Goal: Task Accomplishment & Management: Manage account settings

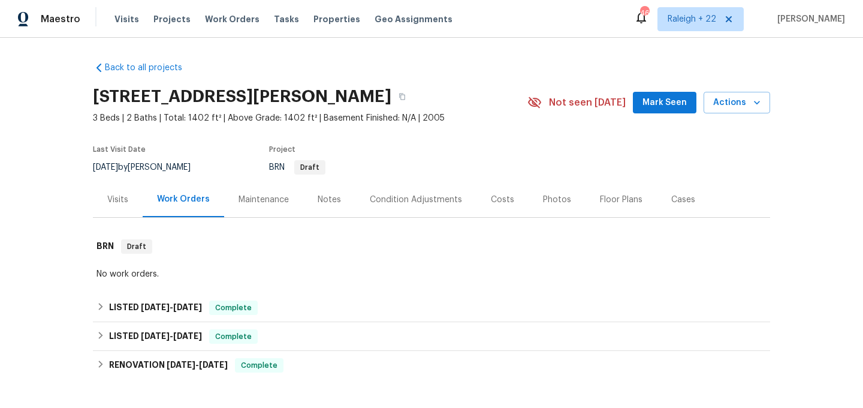
scroll to position [83, 0]
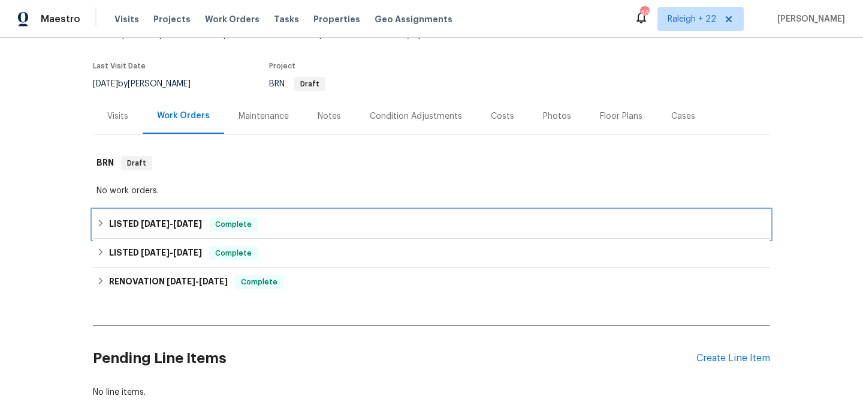
click at [102, 227] on icon at bounding box center [101, 223] width 8 height 8
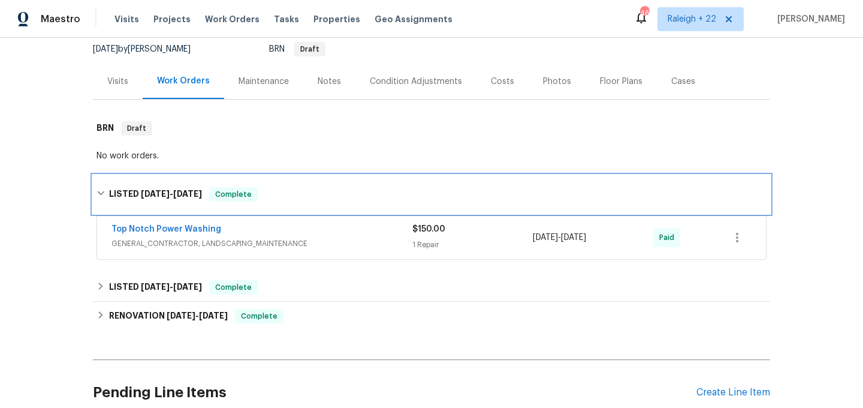
scroll to position [126, 0]
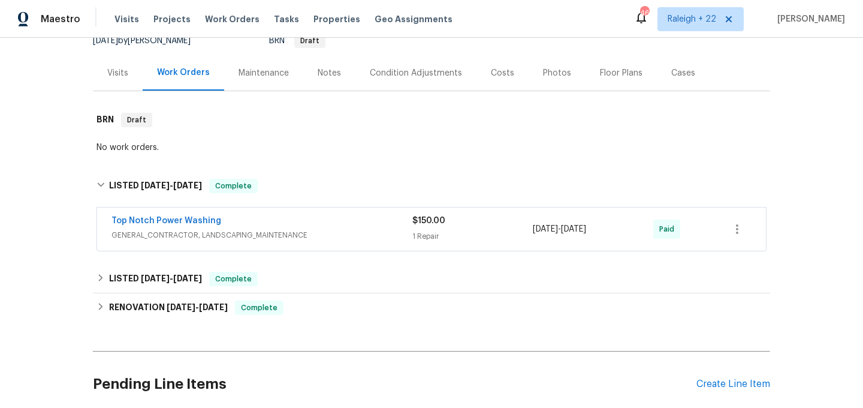
click at [160, 240] on span "GENERAL_CONTRACTOR, LANDSCAPING_MAINTENANCE" at bounding box center [262, 235] width 301 height 12
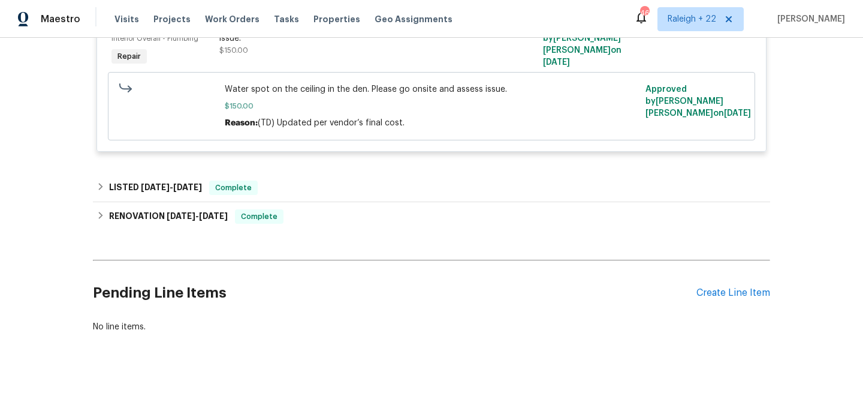
scroll to position [402, 0]
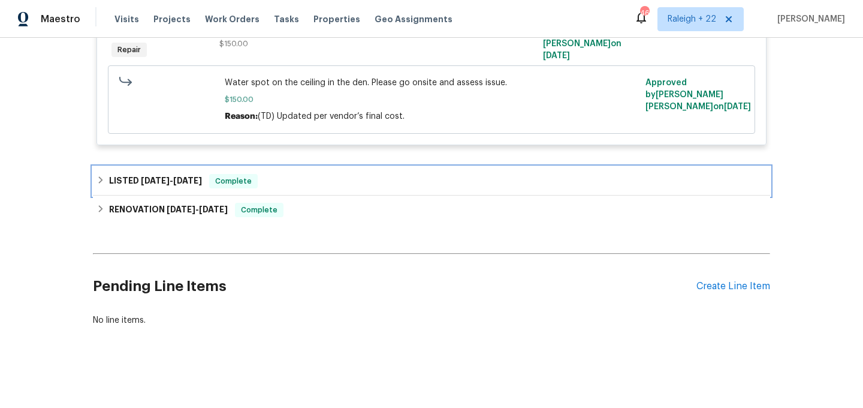
click at [98, 180] on icon at bounding box center [101, 180] width 8 height 8
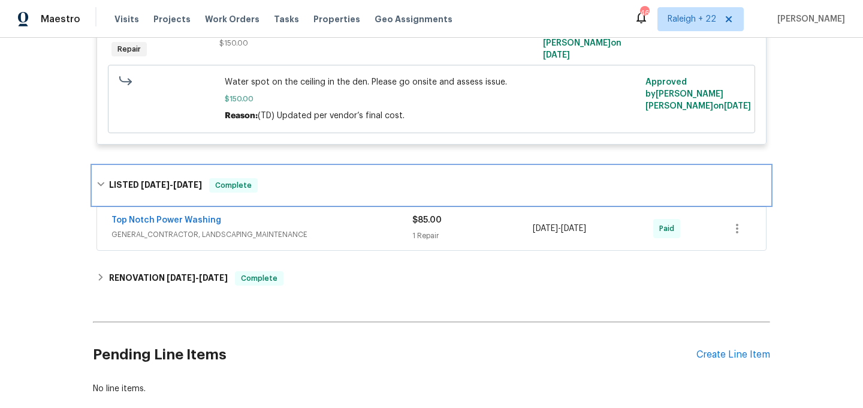
scroll to position [442, 0]
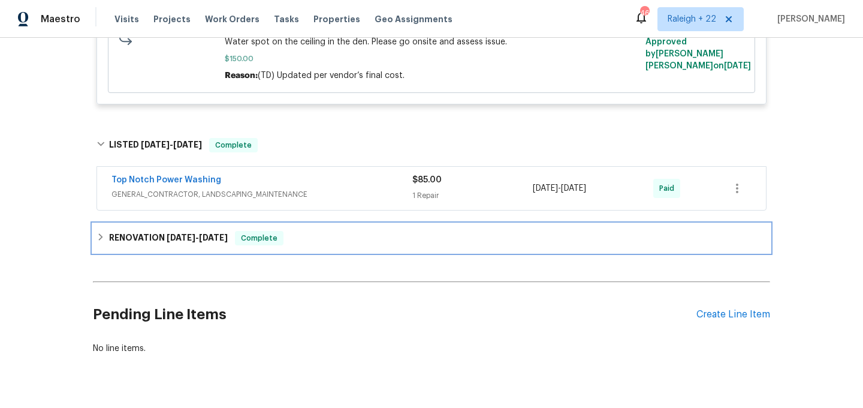
click at [100, 241] on icon at bounding box center [101, 237] width 8 height 8
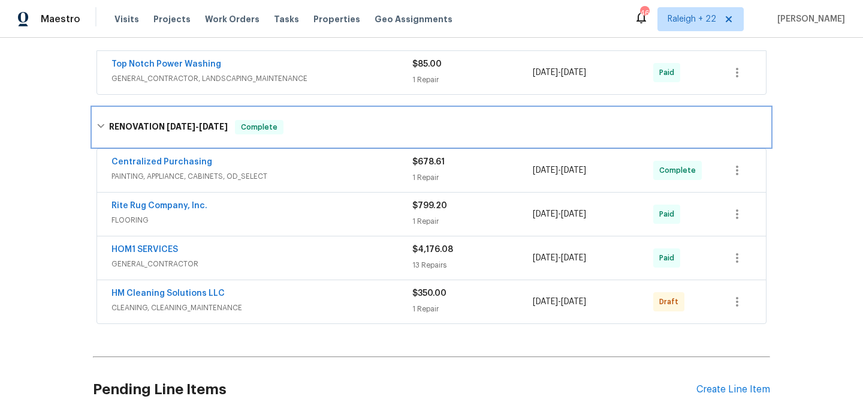
scroll to position [605, 0]
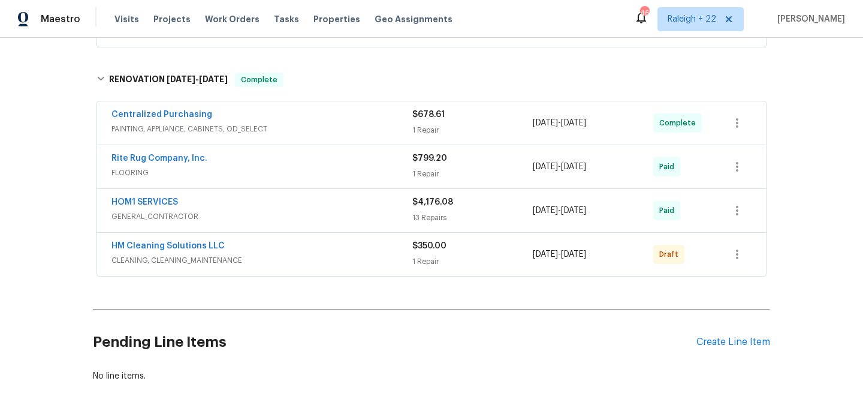
click at [212, 131] on span "PAINTING, APPLIANCE, CABINETS, OD_SELECT" at bounding box center [262, 129] width 301 height 12
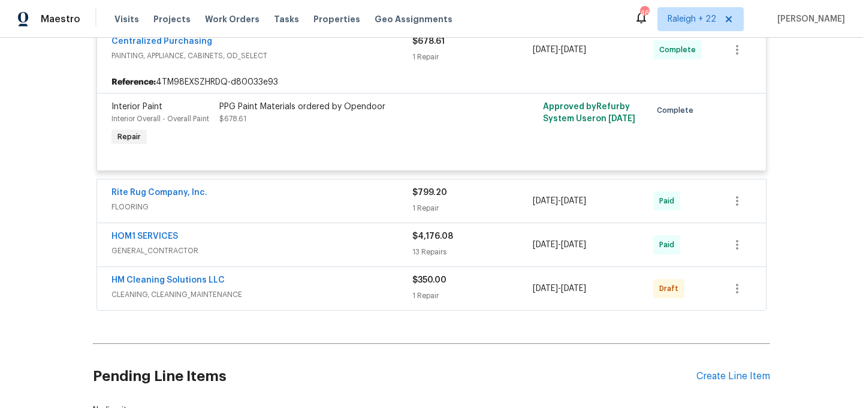
scroll to position [774, 0]
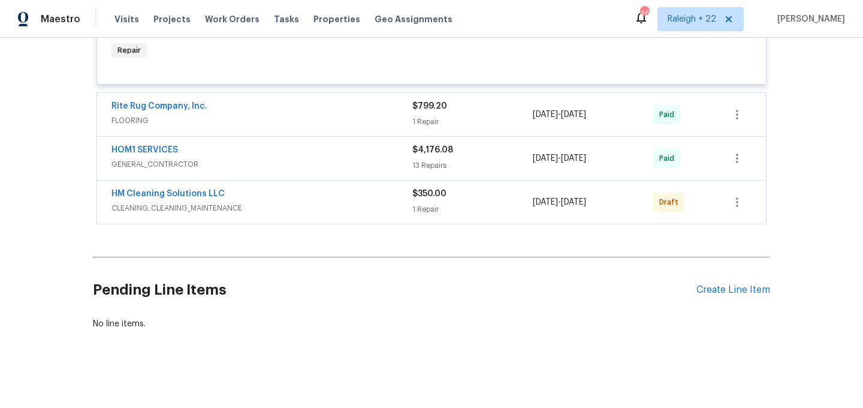
click at [143, 126] on span "FLOORING" at bounding box center [262, 121] width 301 height 12
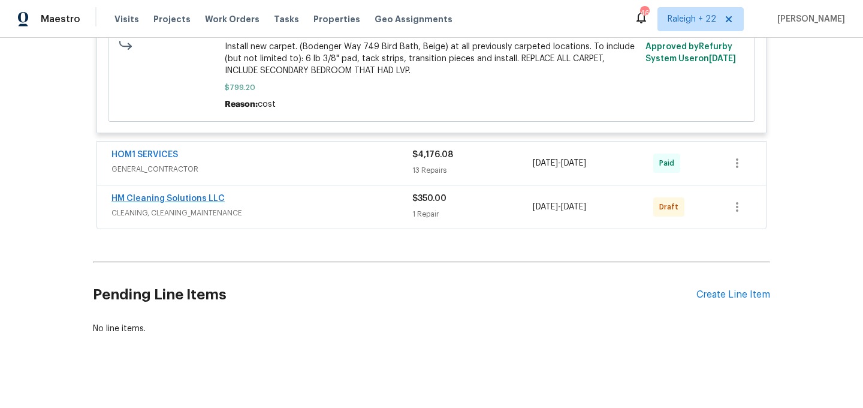
scroll to position [984, 0]
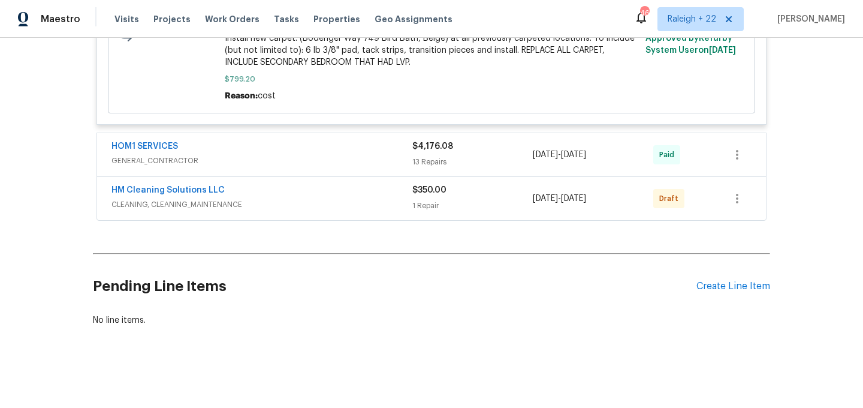
click at [159, 159] on span "GENERAL_CONTRACTOR" at bounding box center [262, 161] width 301 height 12
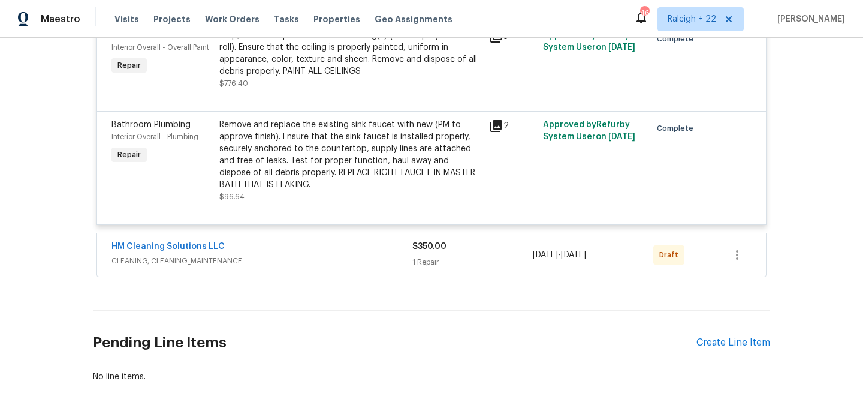
scroll to position [2420, 0]
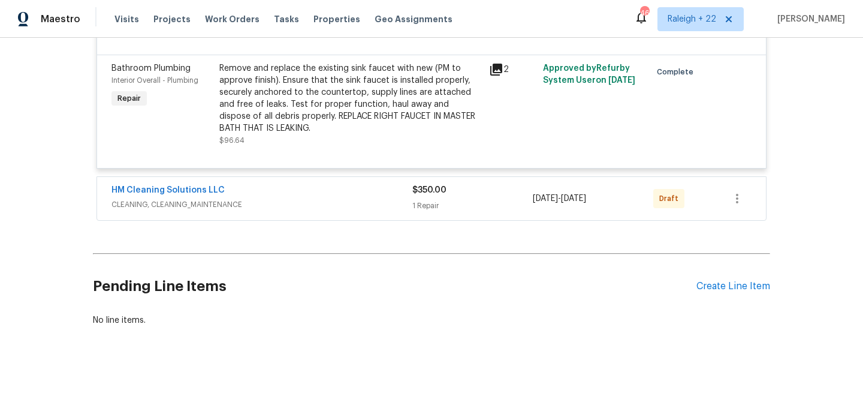
click at [177, 204] on span "CLEANING, CLEANING_MAINTENANCE" at bounding box center [262, 204] width 301 height 12
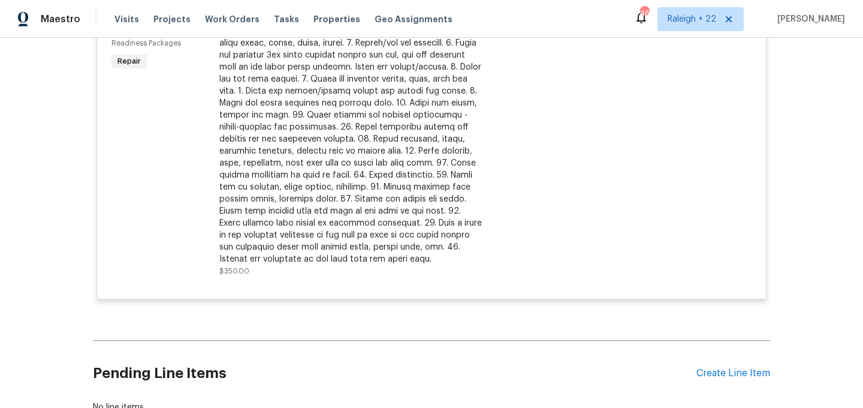
scroll to position [2744, 0]
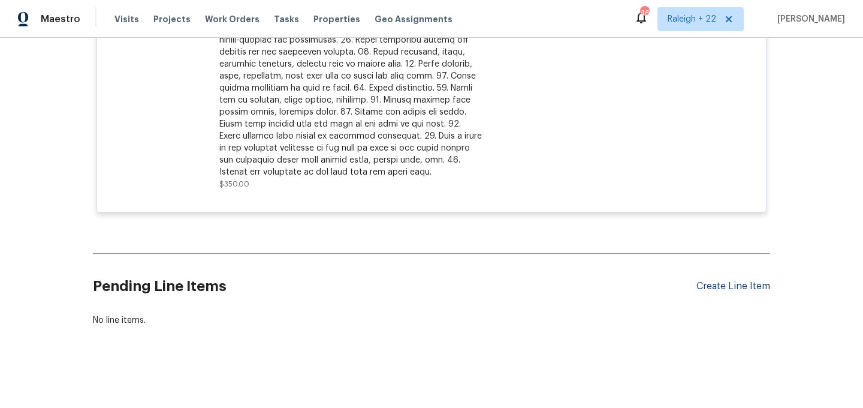
click at [726, 286] on div "Create Line Item" at bounding box center [734, 286] width 74 height 11
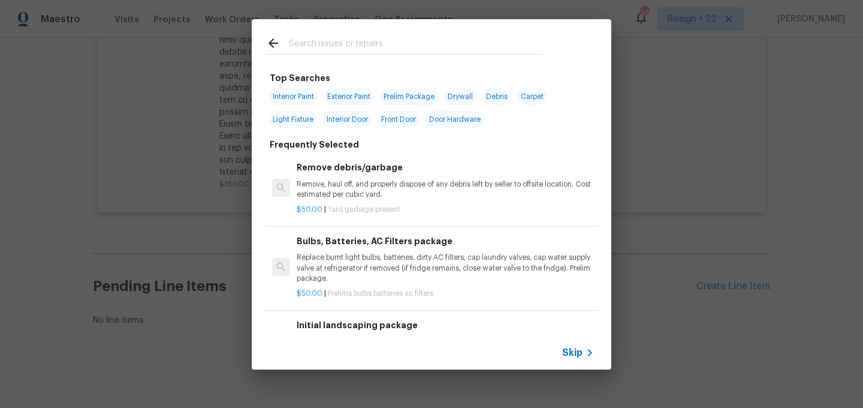
click at [563, 348] on span "Skip" at bounding box center [572, 352] width 20 height 12
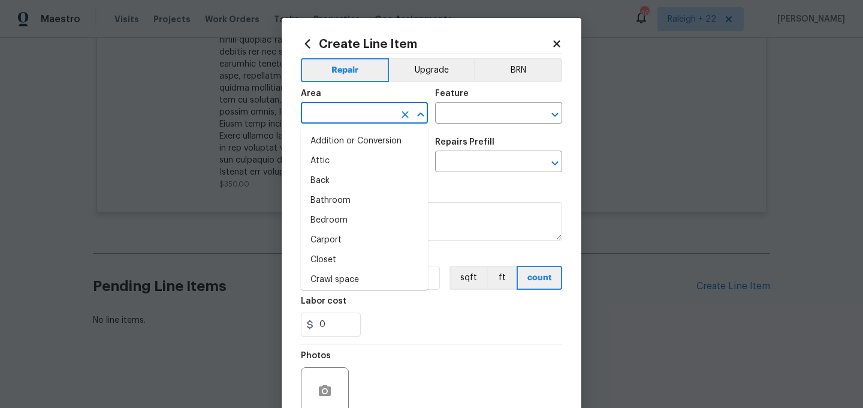
click at [317, 109] on input "text" at bounding box center [348, 114] width 94 height 19
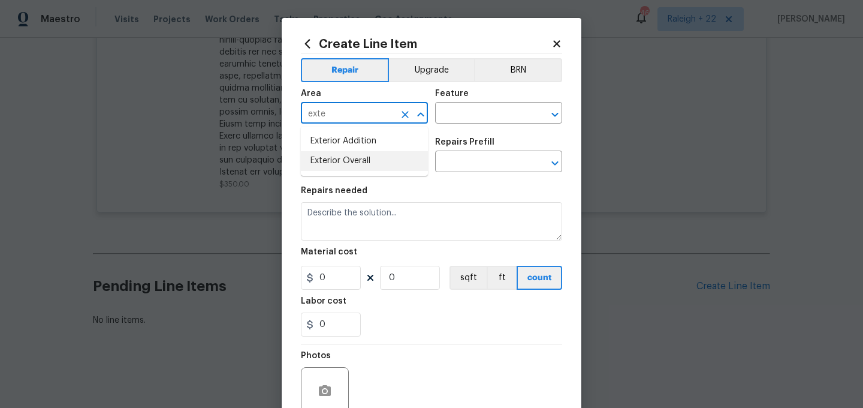
click at [315, 162] on li "Exterior Overall" at bounding box center [364, 161] width 127 height 20
type input "Exterior Overall"
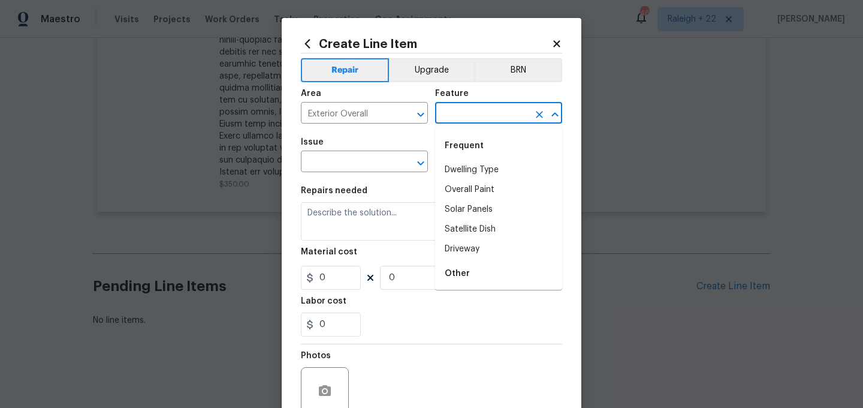
click at [486, 116] on input "text" at bounding box center [482, 114] width 94 height 19
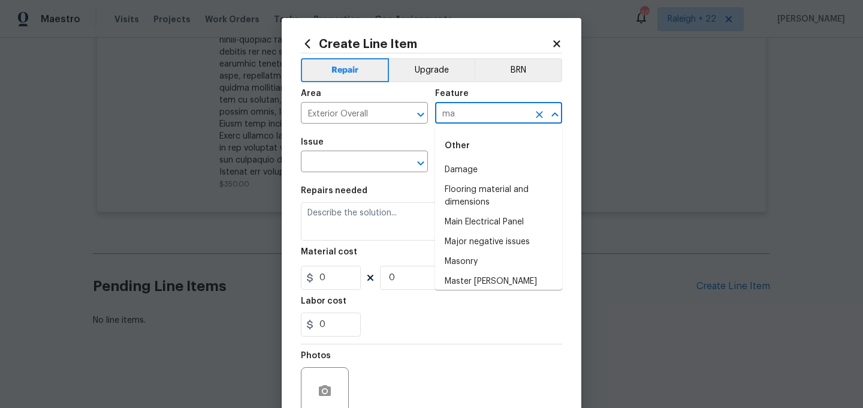
type input "m"
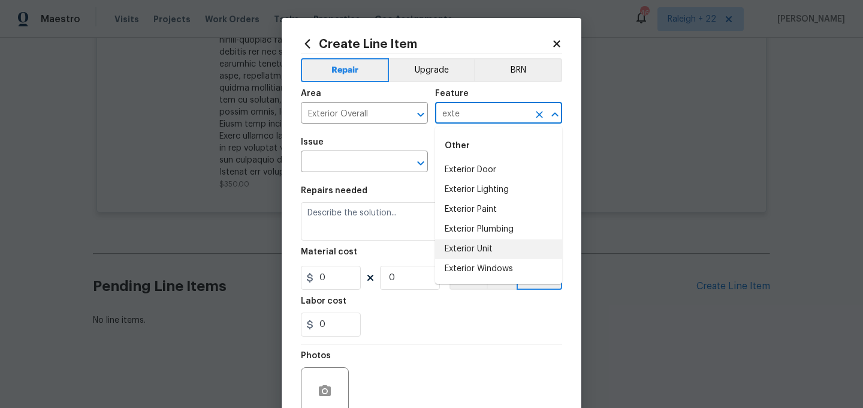
click at [455, 246] on li "Exterior Unit" at bounding box center [498, 249] width 127 height 20
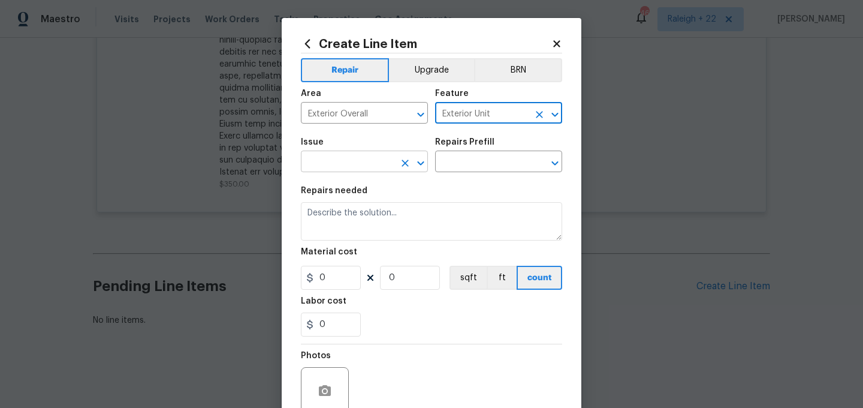
type input "Exterior Unit"
click at [342, 159] on input "text" at bounding box center [348, 162] width 94 height 19
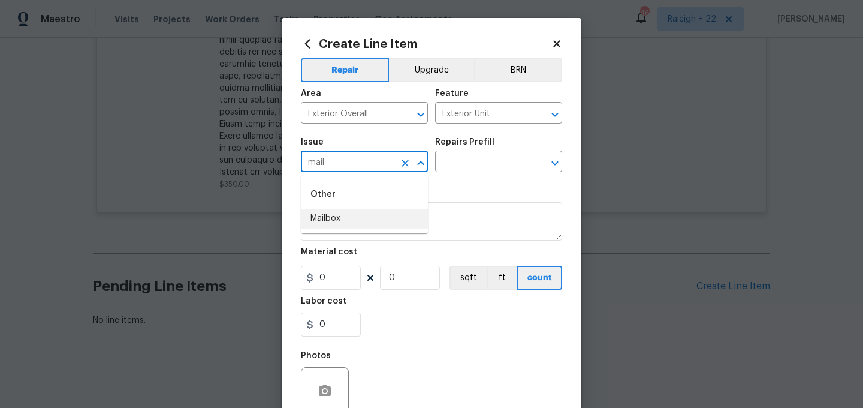
click at [334, 219] on li "Mailbox" at bounding box center [364, 219] width 127 height 20
type input "Mailbox"
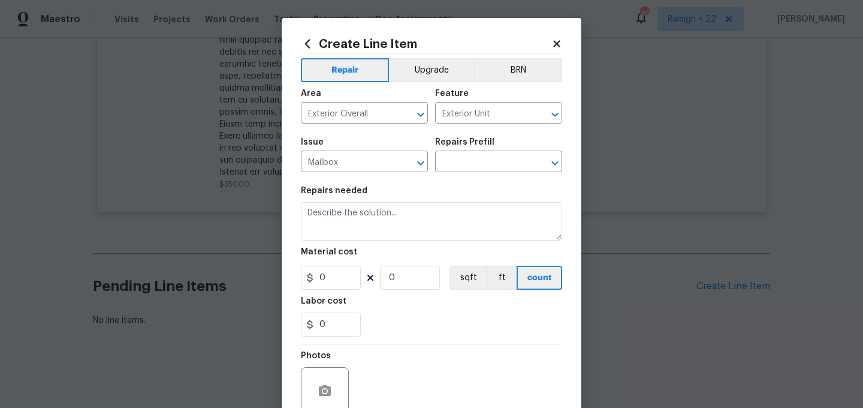
click at [463, 150] on div "Repairs Prefill" at bounding box center [498, 146] width 127 height 16
click at [463, 161] on input "text" at bounding box center [482, 162] width 94 height 19
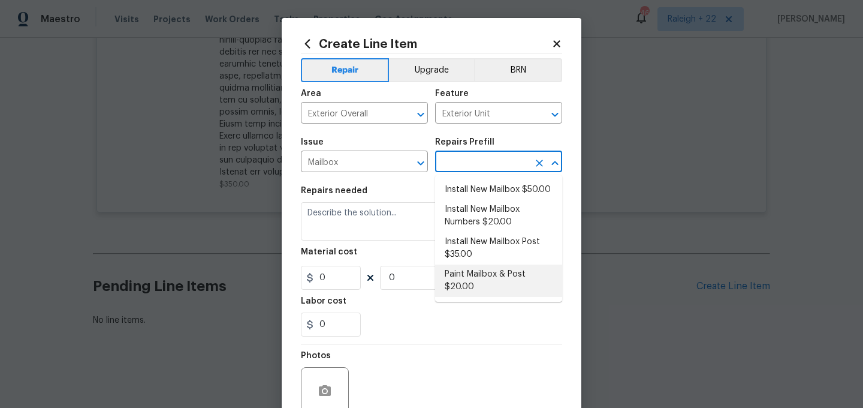
click at [466, 272] on li "Paint Mailbox & Post $20.00" at bounding box center [498, 280] width 127 height 32
type input "Paint Mailbox & Post $20.00"
type textarea "Paint mailbox & post"
type input "1"
type input "20"
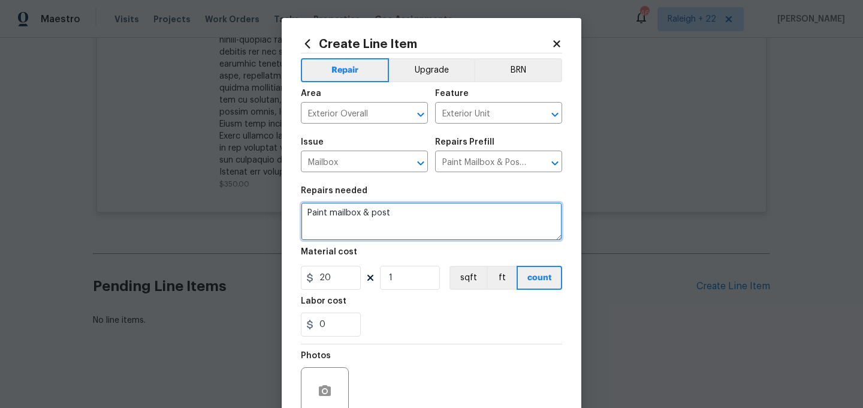
drag, startPoint x: 341, startPoint y: 212, endPoint x: 422, endPoint y: 220, distance: 82.0
click at [422, 220] on textarea "Paint mailbox & post" at bounding box center [431, 221] width 261 height 38
type textarea "HOA VIOLATION on mailbox needs to be repainted could you please send us the cle…"
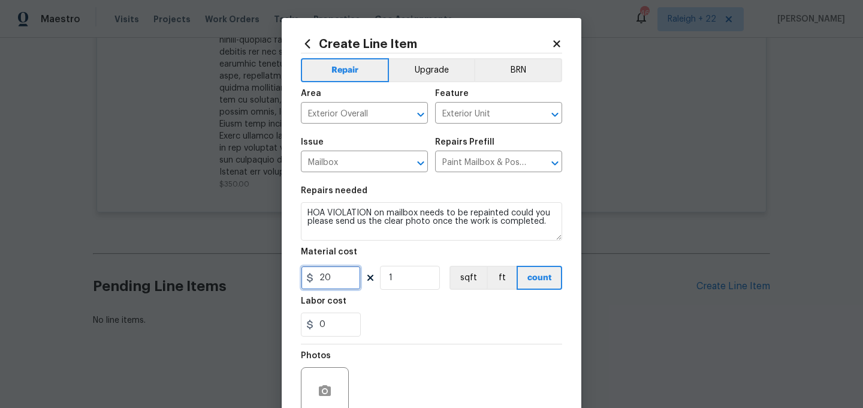
click at [340, 279] on input "20" at bounding box center [331, 278] width 60 height 24
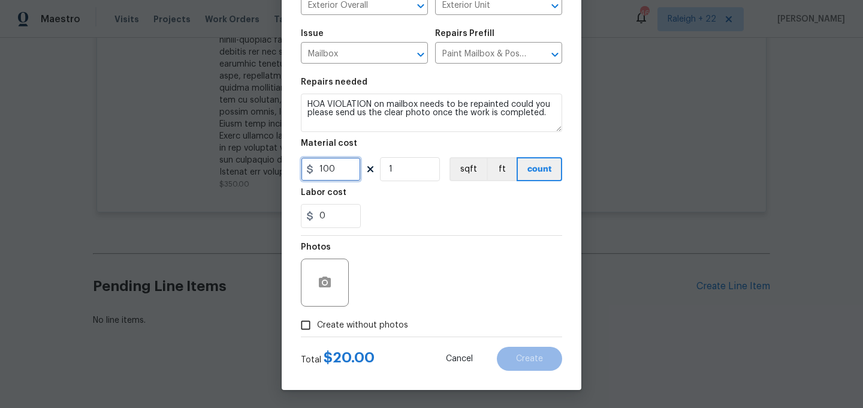
type input "100"
click at [305, 325] on input "Create without photos" at bounding box center [305, 325] width 23 height 23
checkbox input "true"
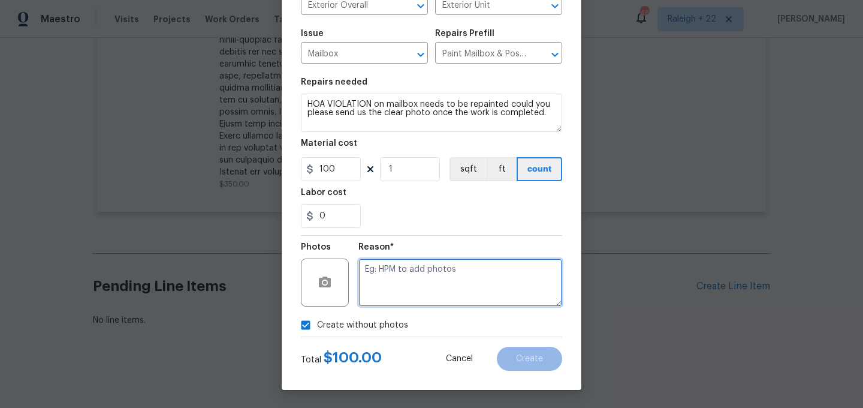
click at [416, 293] on textarea at bounding box center [460, 282] width 204 height 48
type textarea "NA"
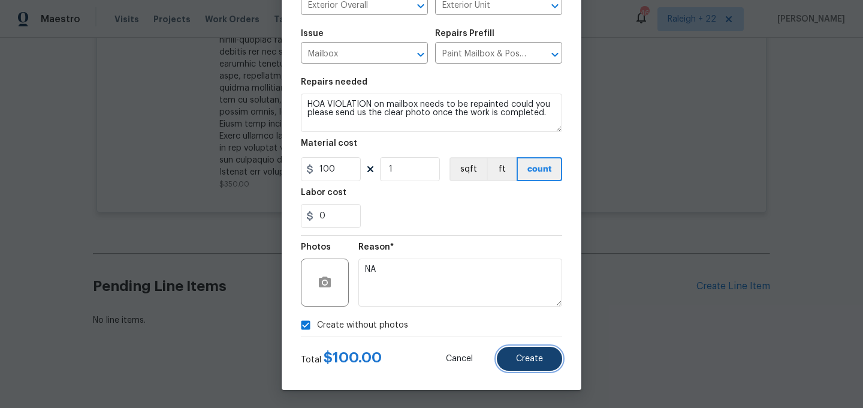
click at [525, 362] on span "Create" at bounding box center [529, 358] width 27 height 9
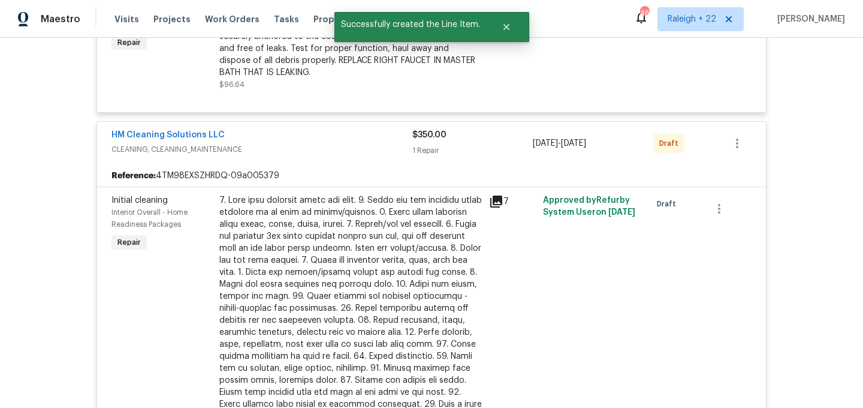
scroll to position [2893, 0]
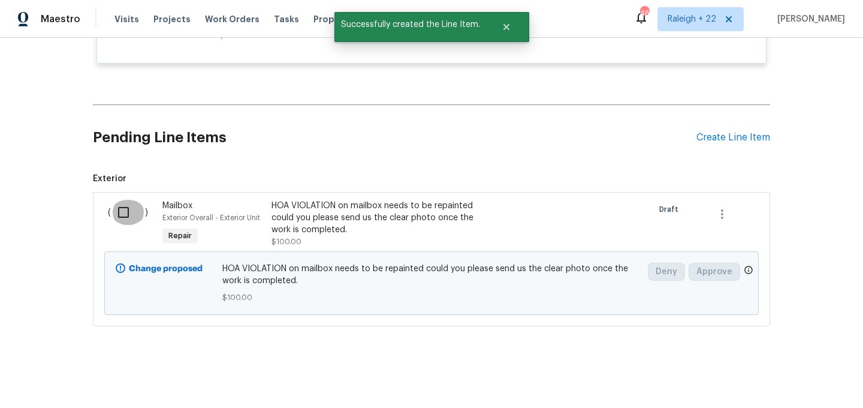
click at [122, 212] on input "checkbox" at bounding box center [128, 212] width 34 height 25
checkbox input "true"
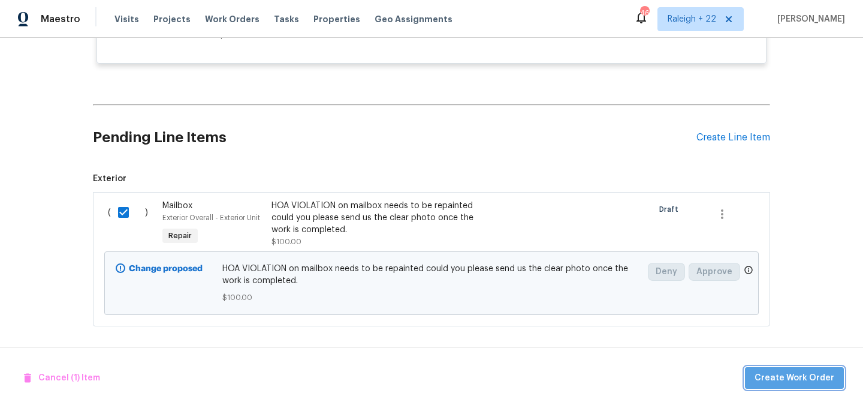
click at [812, 376] on span "Create Work Order" at bounding box center [795, 377] width 80 height 15
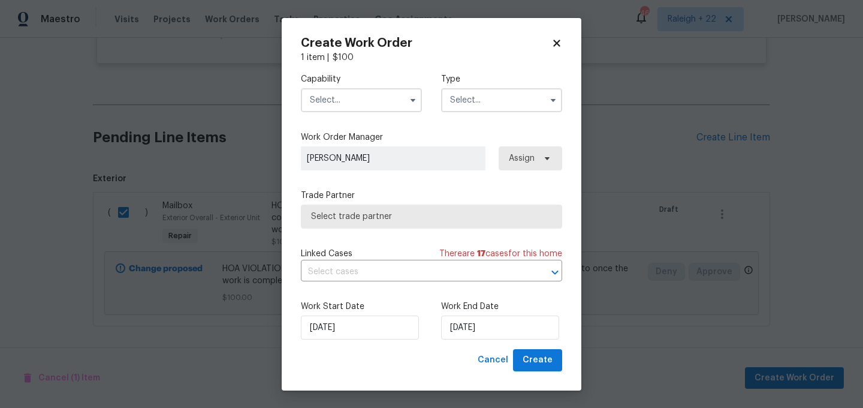
click at [354, 95] on input "text" at bounding box center [361, 100] width 121 height 24
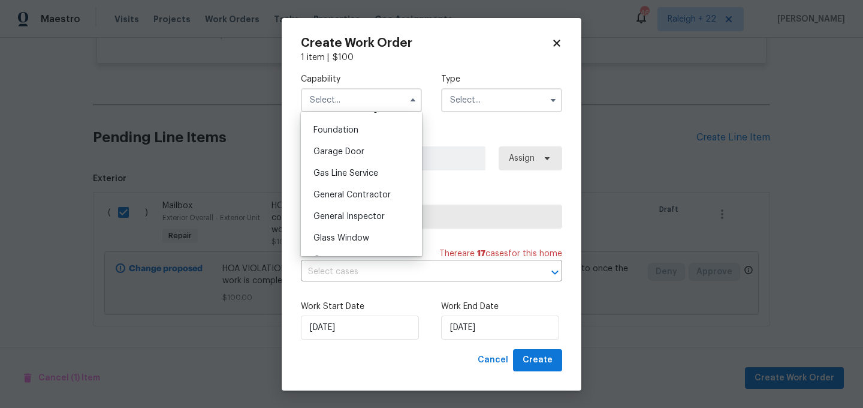
scroll to position [505, 0]
click at [381, 192] on span "General Contractor" at bounding box center [352, 193] width 77 height 8
type input "General Contractor"
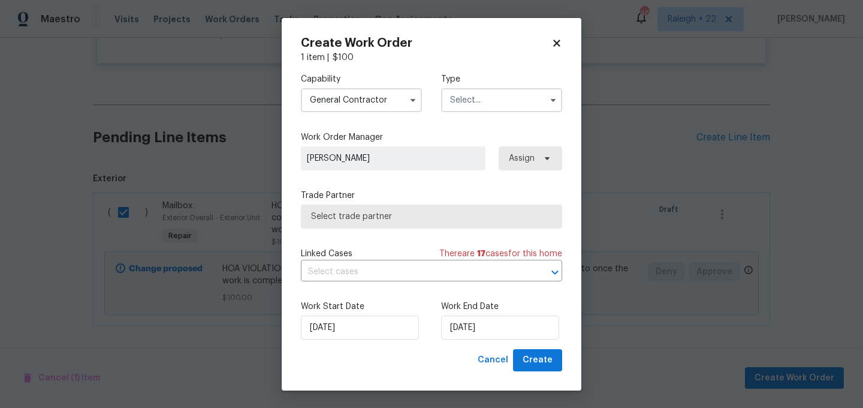
click at [510, 97] on input "text" at bounding box center [501, 100] width 121 height 24
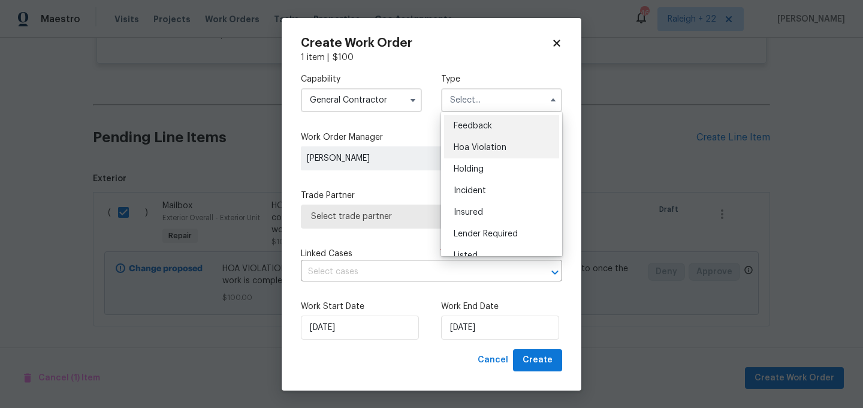
click at [498, 147] on span "Hoa Violation" at bounding box center [480, 147] width 53 height 8
type input "Hoa Violation"
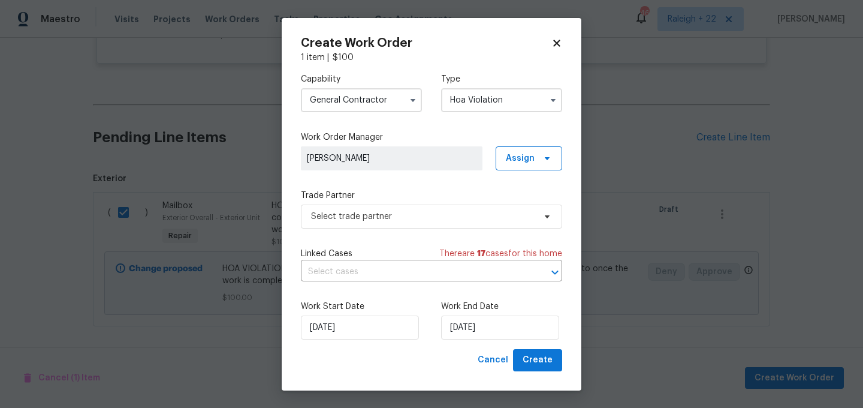
click at [388, 228] on div "Capability General Contractor Type Hoa Violation Work Order Manager [PERSON_NAM…" at bounding box center [431, 206] width 261 height 285
click at [388, 224] on span "Select trade partner" at bounding box center [431, 216] width 261 height 24
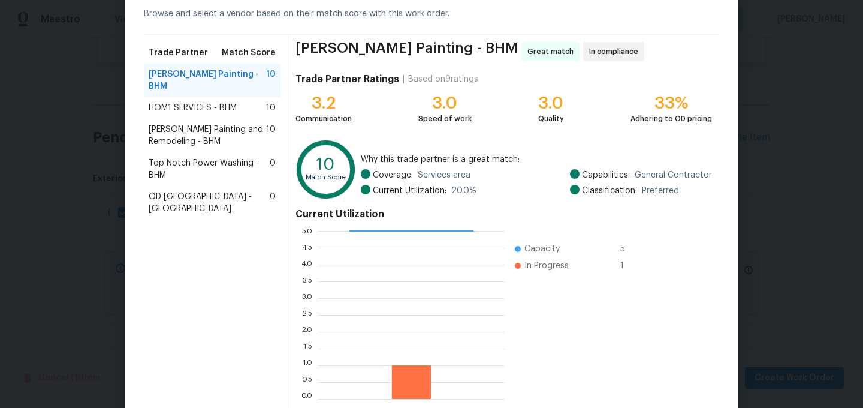
scroll to position [121, 0]
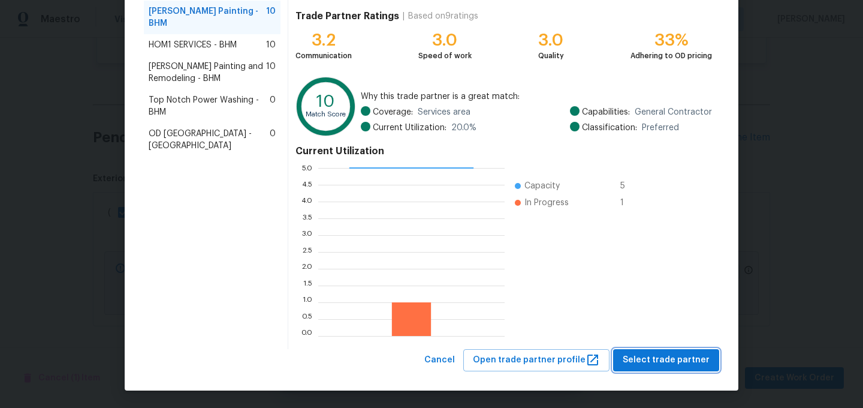
click at [668, 352] on span "Select trade partner" at bounding box center [666, 359] width 87 height 15
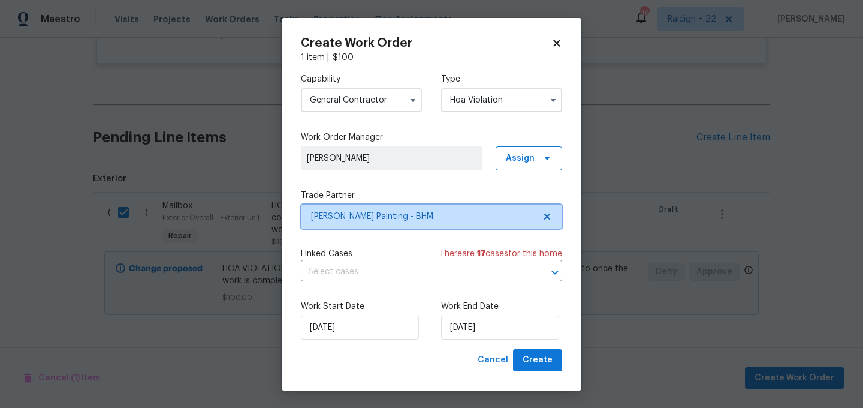
scroll to position [0, 0]
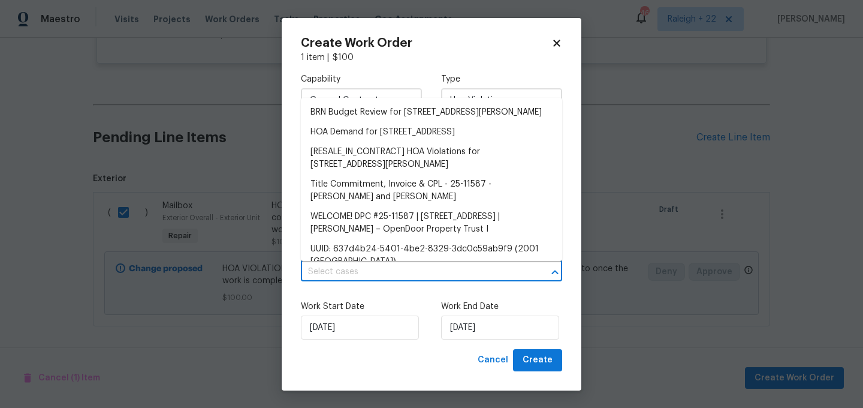
click at [396, 271] on input "text" at bounding box center [415, 272] width 228 height 19
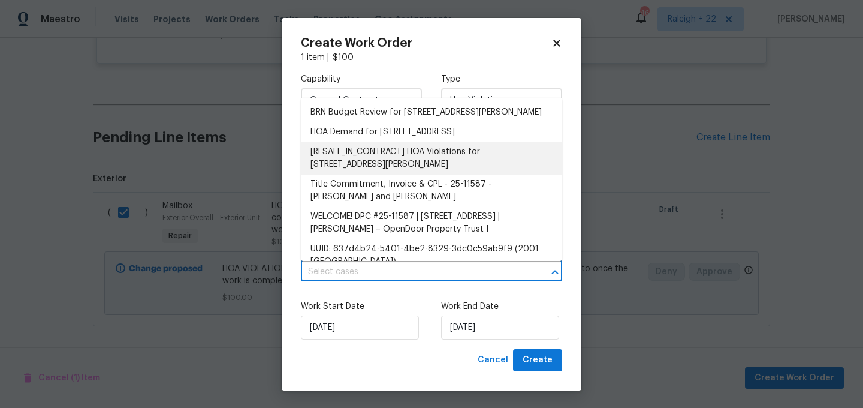
click at [387, 167] on li "[RESALE_IN_CONTRACT] HOA Violations for [STREET_ADDRESS][PERSON_NAME]" at bounding box center [431, 158] width 261 height 32
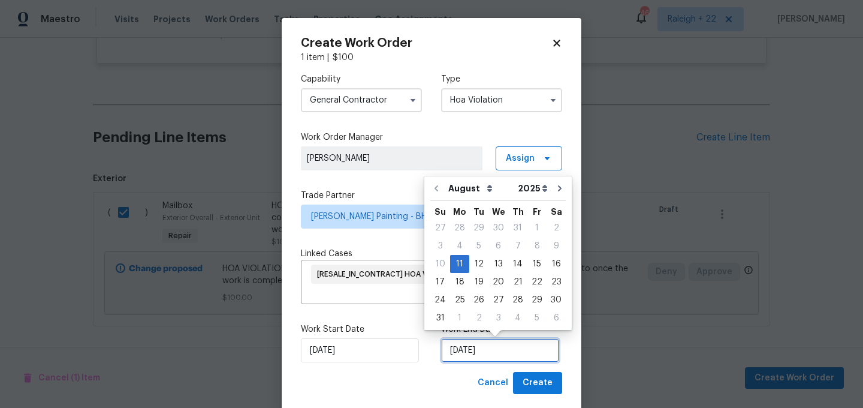
click at [514, 348] on input "[DATE]" at bounding box center [500, 350] width 118 height 24
click at [520, 263] on div "14" at bounding box center [517, 263] width 19 height 17
type input "[DATE]"
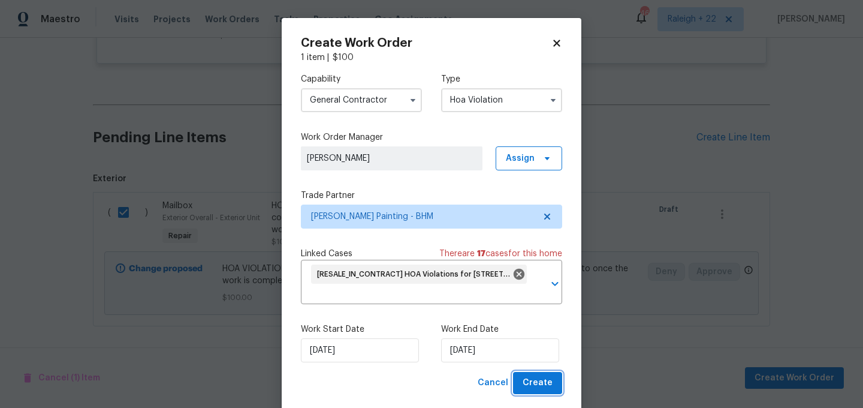
click at [541, 383] on span "Create" at bounding box center [538, 382] width 30 height 15
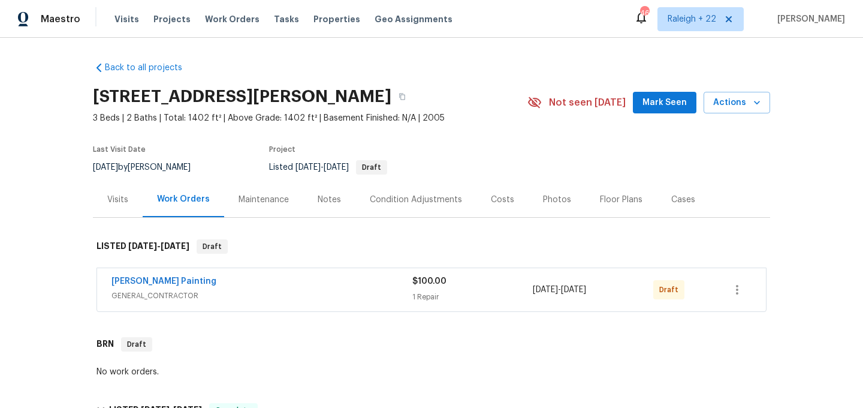
scroll to position [2, 0]
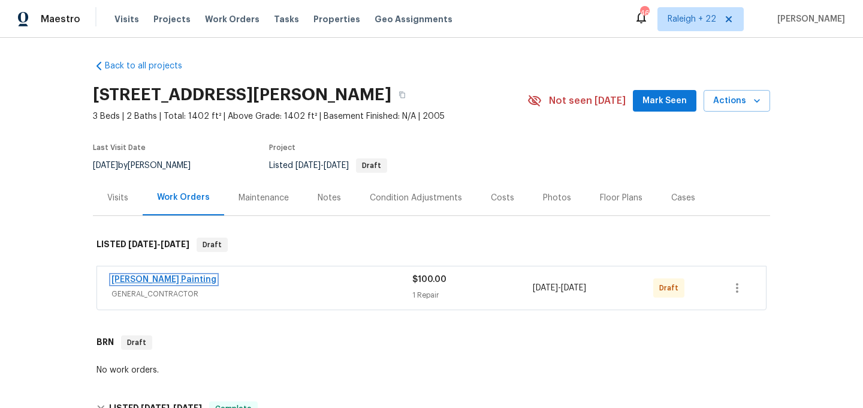
click at [140, 277] on link "[PERSON_NAME] Painting" at bounding box center [164, 279] width 105 height 8
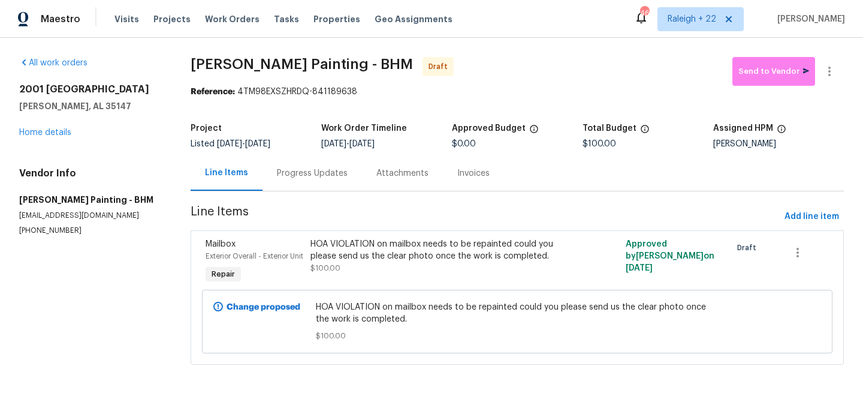
click at [147, 76] on div "All work orders [STREET_ADDRESS][PERSON_NAME] Home details Vendor Info [PERSON_…" at bounding box center [90, 146] width 143 height 179
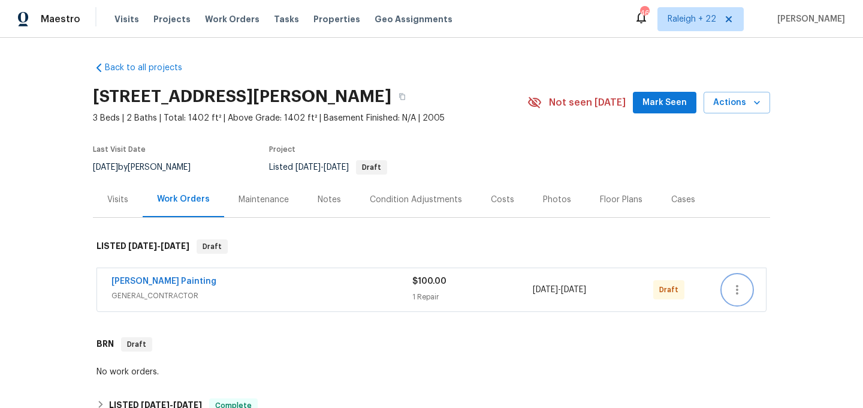
click at [738, 288] on icon "button" at bounding box center [737, 289] width 14 height 14
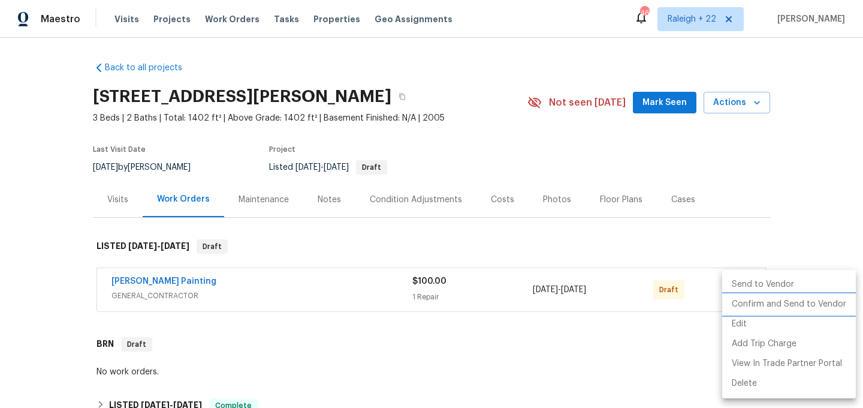
click at [756, 303] on li "Confirm and Send to Vendor" at bounding box center [789, 304] width 134 height 20
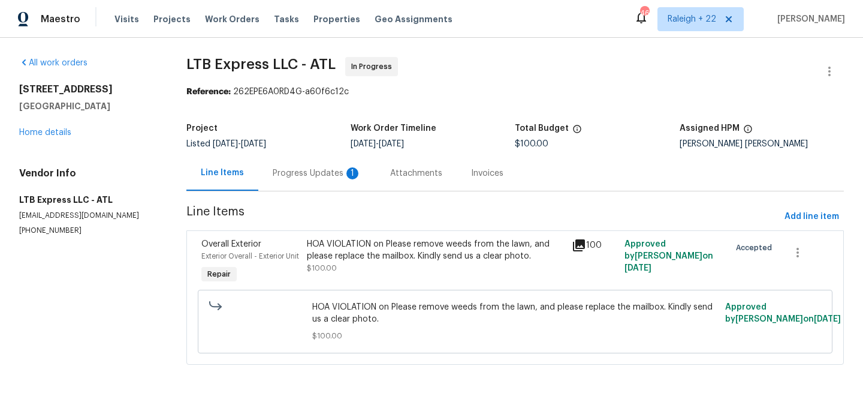
click at [325, 176] on div "Progress Updates 1" at bounding box center [317, 173] width 89 height 12
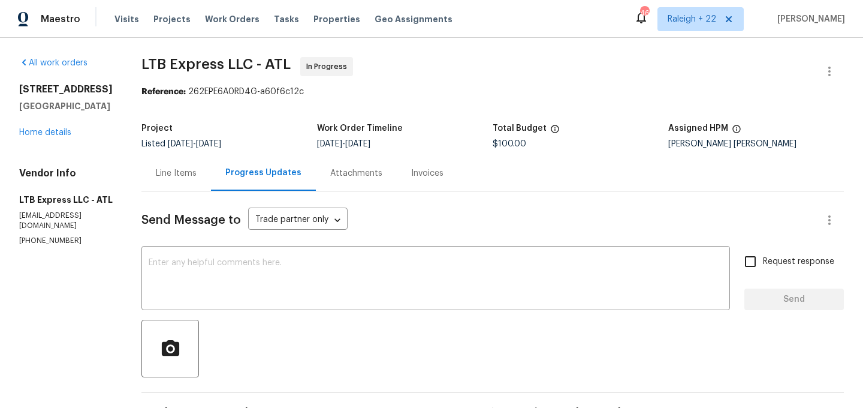
click at [168, 175] on div "Line Items" at bounding box center [176, 173] width 41 height 12
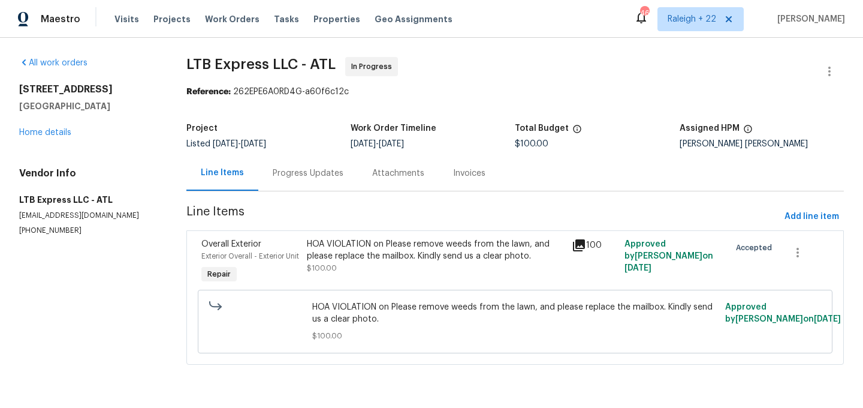
click at [380, 267] on div "HOA VIOLATION on Please remove weeds from the lawn, and please replace the mail…" at bounding box center [435, 256] width 257 height 36
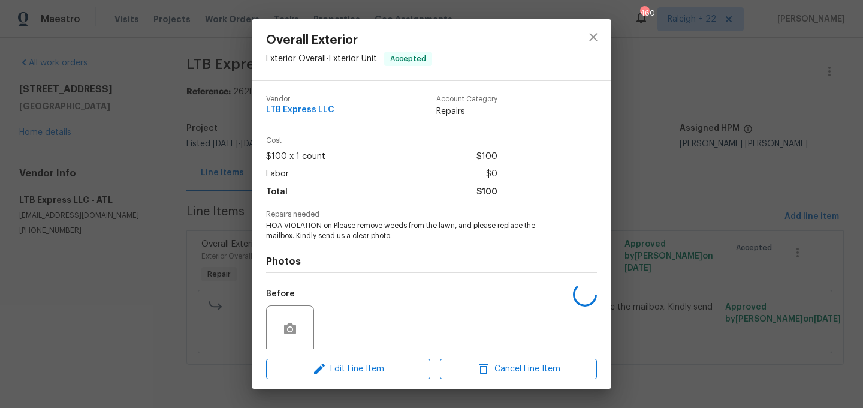
scroll to position [94, 0]
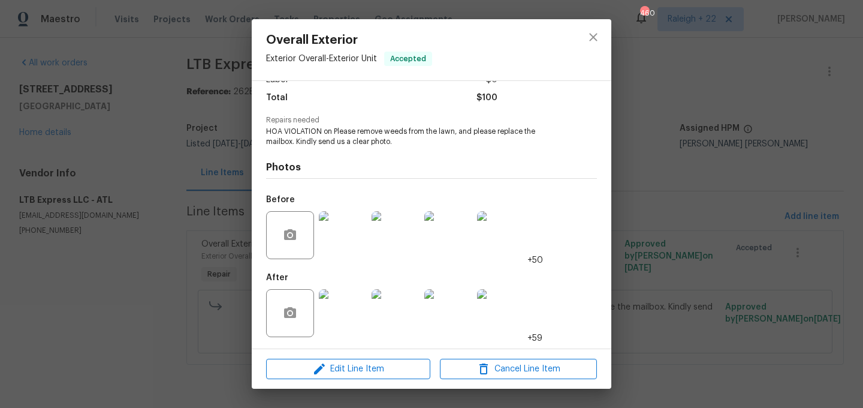
click at [332, 314] on img at bounding box center [343, 313] width 48 height 48
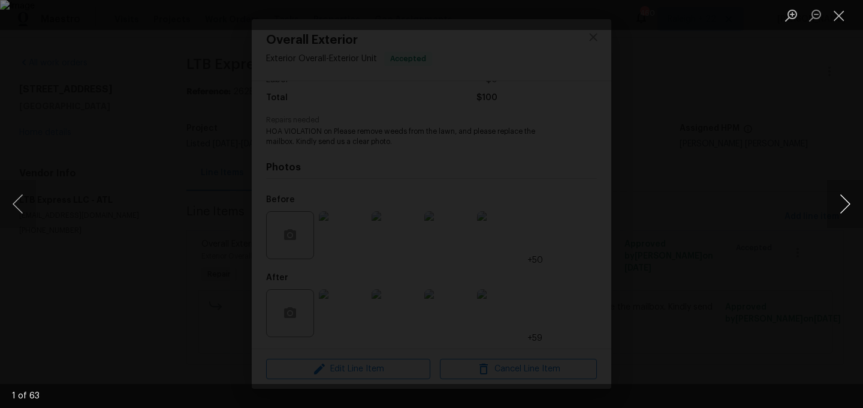
click at [842, 199] on button "Next image" at bounding box center [845, 204] width 36 height 48
click at [17, 209] on button "Previous image" at bounding box center [18, 204] width 36 height 48
click at [18, 209] on button "Previous image" at bounding box center [18, 204] width 36 height 48
click at [833, 16] on button "Close lightbox" at bounding box center [839, 15] width 24 height 21
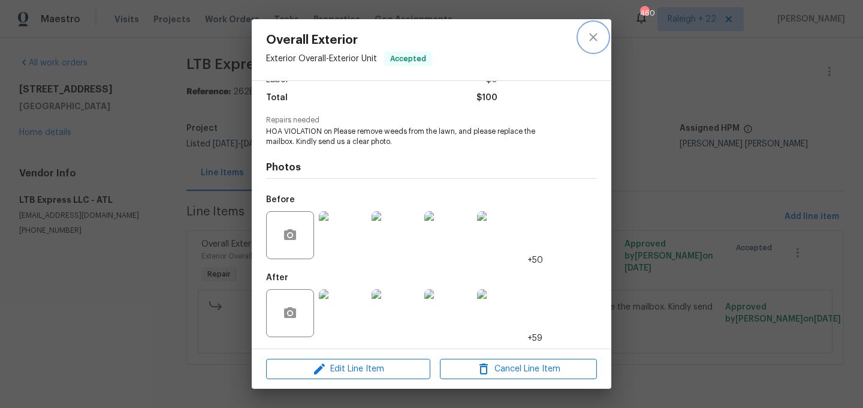
click at [596, 36] on icon "close" at bounding box center [593, 37] width 14 height 14
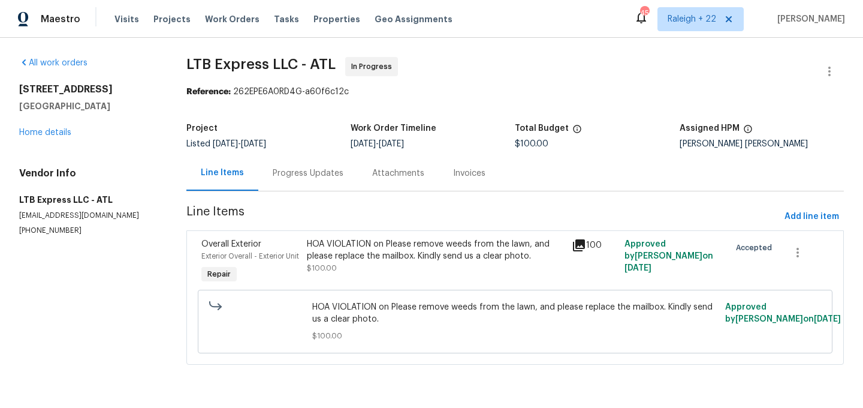
click at [416, 263] on div "HOA VIOLATION on Please remove weeds from the lawn, and please replace the mail…" at bounding box center [435, 256] width 257 height 36
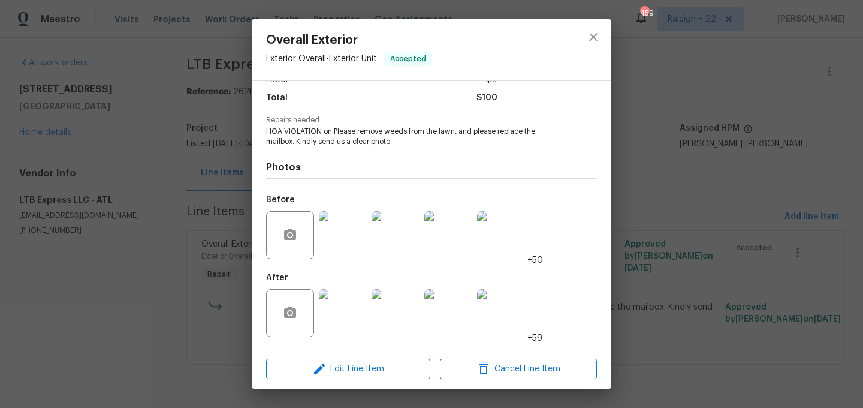
click at [329, 231] on img at bounding box center [343, 235] width 48 height 48
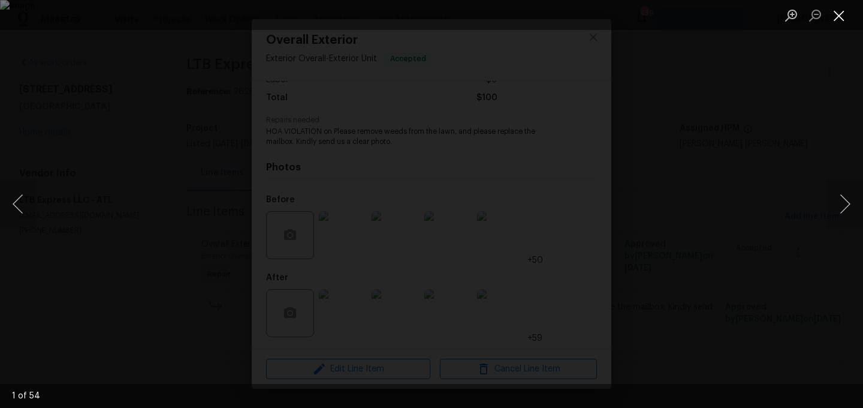
click at [836, 19] on button "Close lightbox" at bounding box center [839, 15] width 24 height 21
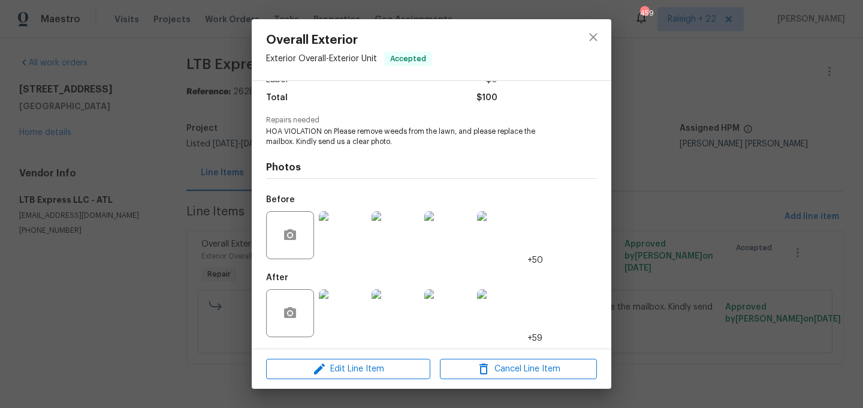
click at [342, 325] on img at bounding box center [343, 313] width 48 height 48
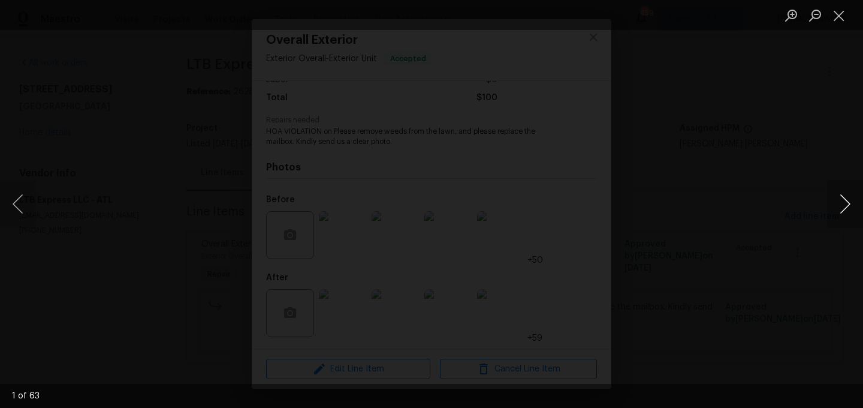
click at [842, 202] on button "Next image" at bounding box center [845, 204] width 36 height 48
click at [842, 203] on button "Next image" at bounding box center [845, 204] width 36 height 48
click at [837, 202] on button "Next image" at bounding box center [845, 204] width 36 height 48
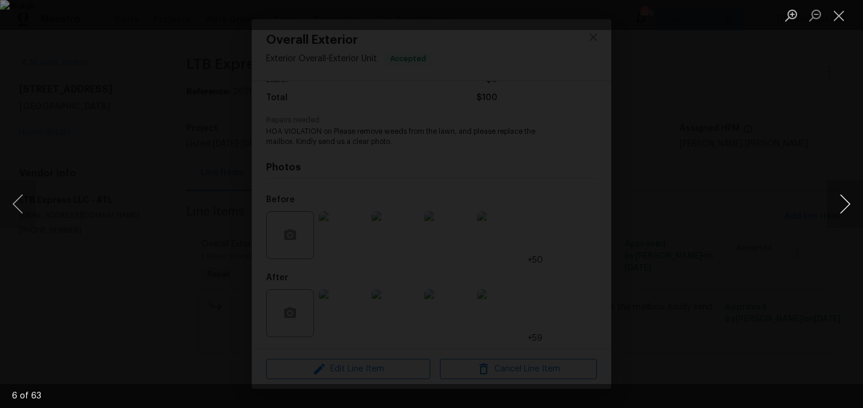
click at [845, 203] on button "Next image" at bounding box center [845, 204] width 36 height 48
click at [844, 203] on button "Next image" at bounding box center [845, 204] width 36 height 48
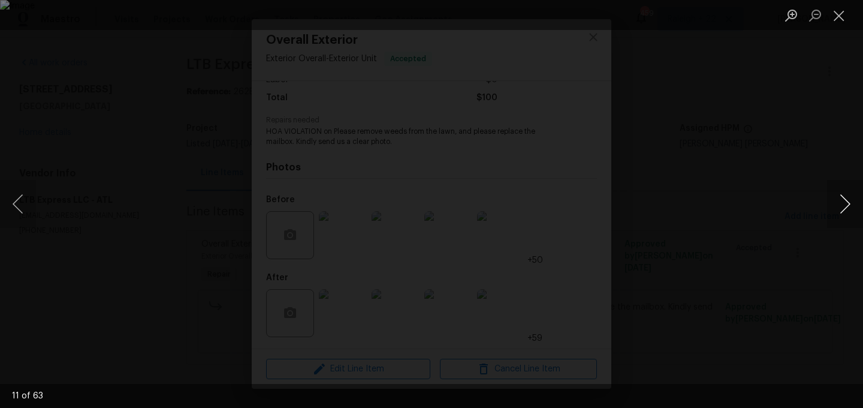
click at [844, 203] on button "Next image" at bounding box center [845, 204] width 36 height 48
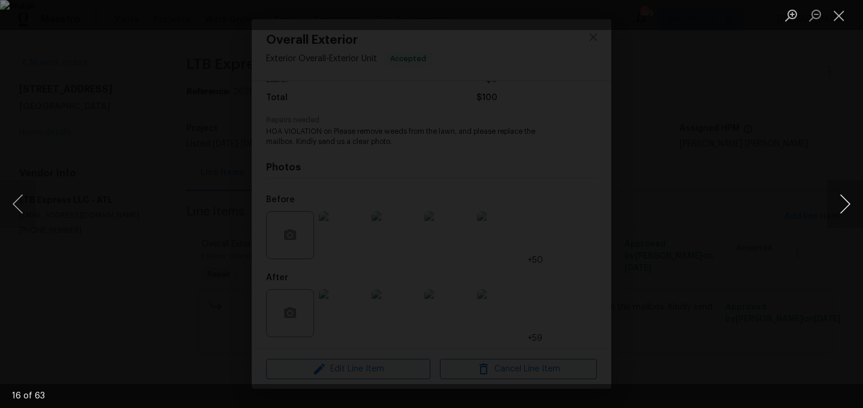
click at [848, 207] on button "Next image" at bounding box center [845, 204] width 36 height 48
click at [847, 207] on button "Next image" at bounding box center [845, 204] width 36 height 48
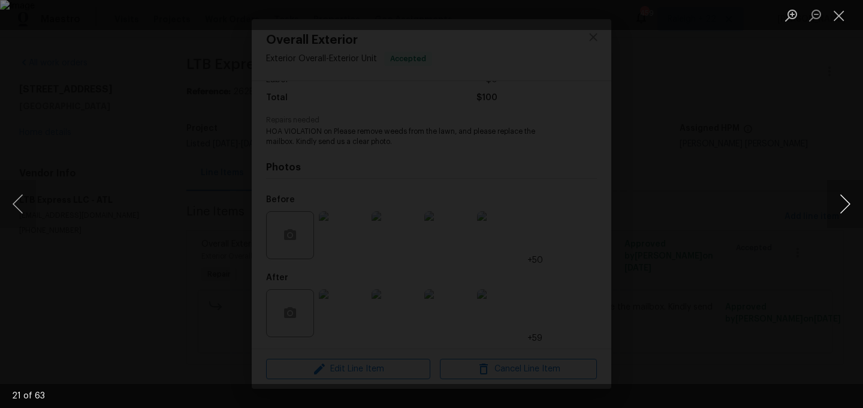
click at [847, 207] on button "Next image" at bounding box center [845, 204] width 36 height 48
click at [841, 198] on button "Next image" at bounding box center [845, 204] width 36 height 48
click at [841, 200] on button "Next image" at bounding box center [845, 204] width 36 height 48
click at [841, 201] on button "Next image" at bounding box center [845, 204] width 36 height 48
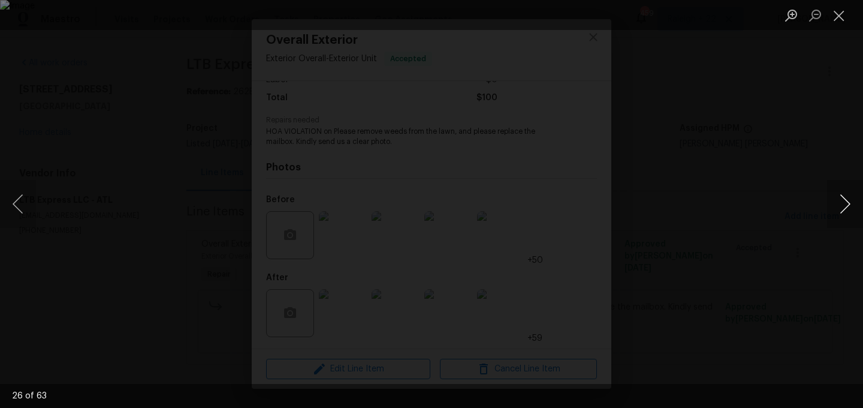
click at [841, 201] on button "Next image" at bounding box center [845, 204] width 36 height 48
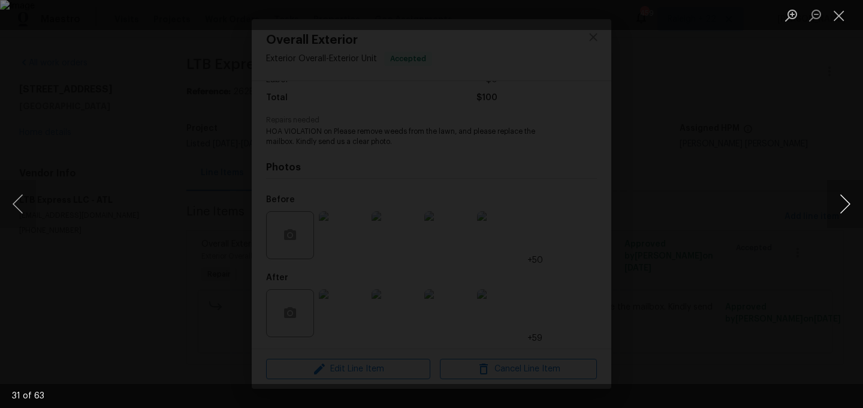
click at [841, 202] on button "Next image" at bounding box center [845, 204] width 36 height 48
click at [842, 202] on button "Next image" at bounding box center [845, 204] width 36 height 48
click at [842, 206] on button "Next image" at bounding box center [845, 204] width 36 height 48
click at [841, 207] on button "Next image" at bounding box center [845, 204] width 36 height 48
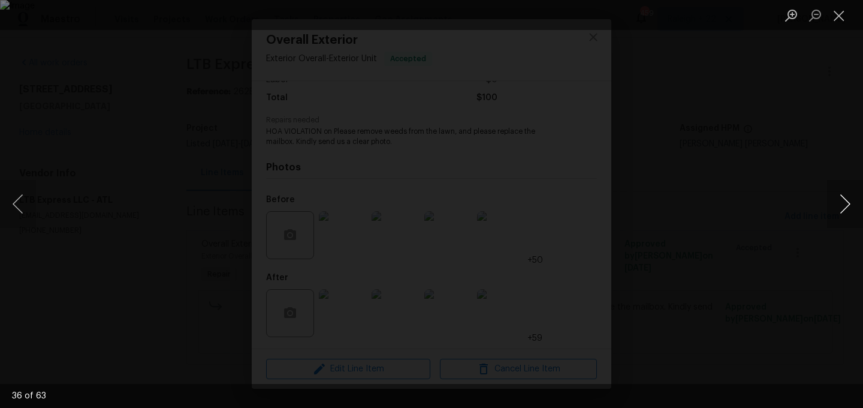
click at [841, 207] on button "Next image" at bounding box center [845, 204] width 36 height 48
click at [840, 207] on button "Next image" at bounding box center [845, 204] width 36 height 48
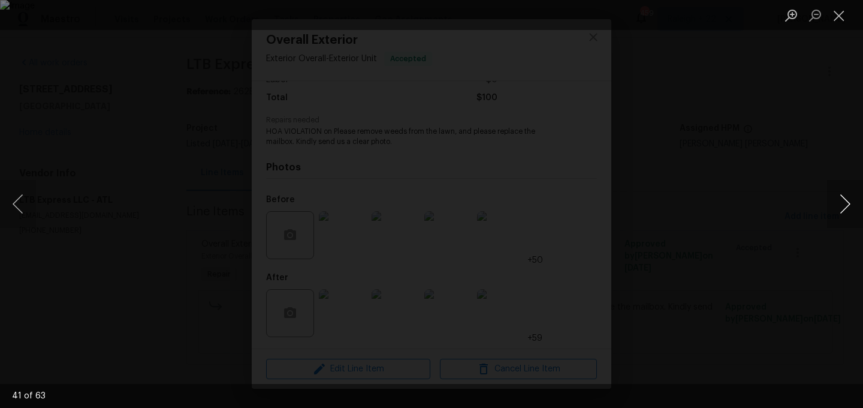
click at [840, 207] on button "Next image" at bounding box center [845, 204] width 36 height 48
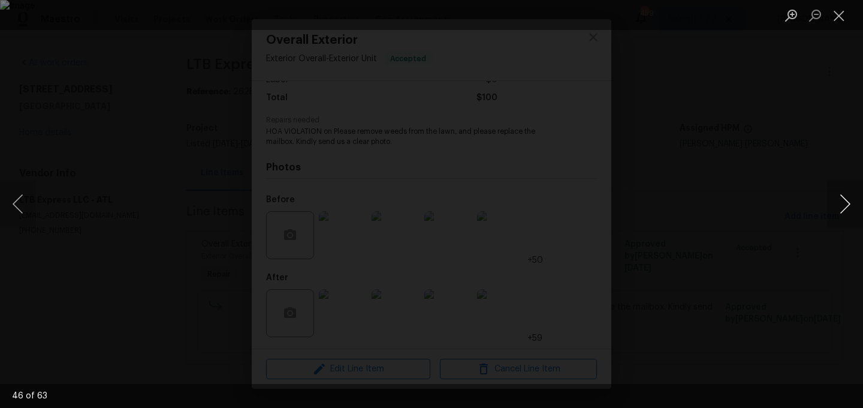
click at [840, 207] on button "Next image" at bounding box center [845, 204] width 36 height 48
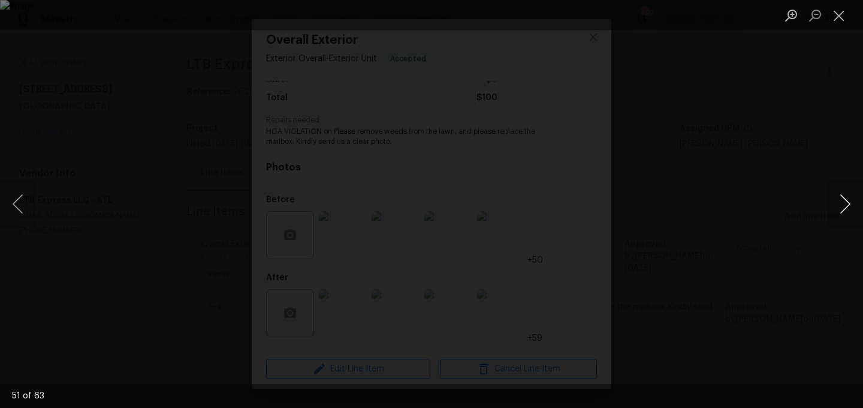
click at [840, 207] on button "Next image" at bounding box center [845, 204] width 36 height 48
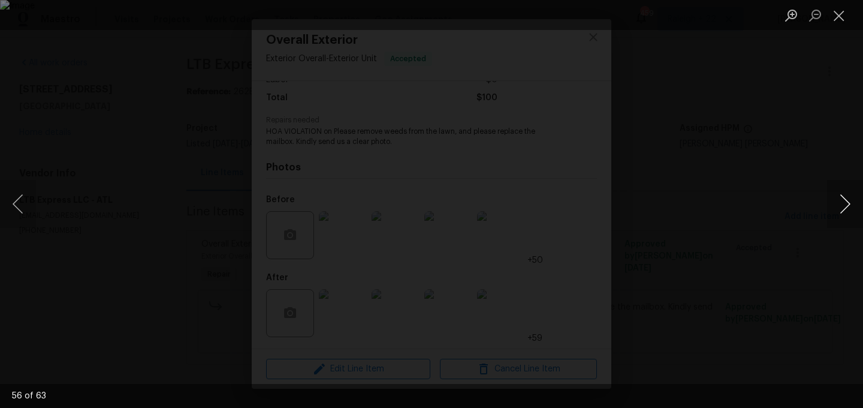
click at [840, 207] on button "Next image" at bounding box center [845, 204] width 36 height 48
click at [15, 208] on button "Previous image" at bounding box center [18, 204] width 36 height 48
click at [852, 201] on button "Next image" at bounding box center [845, 204] width 36 height 48
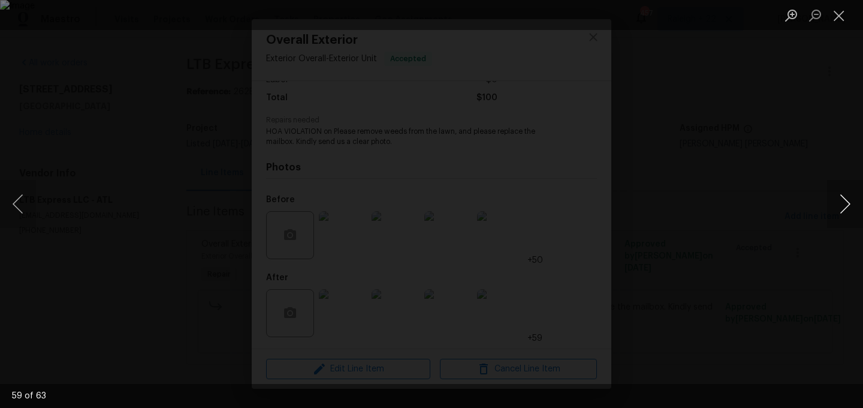
click at [836, 197] on button "Next image" at bounding box center [845, 204] width 36 height 48
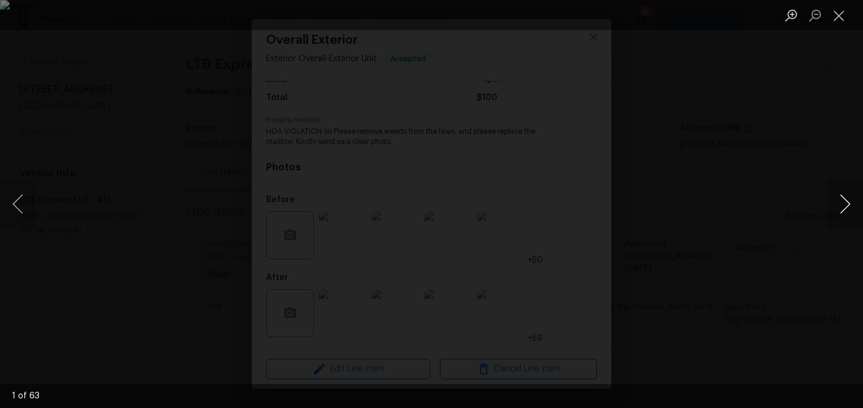
click at [836, 197] on button "Next image" at bounding box center [845, 204] width 36 height 48
click at [833, 13] on button "Close lightbox" at bounding box center [839, 15] width 24 height 21
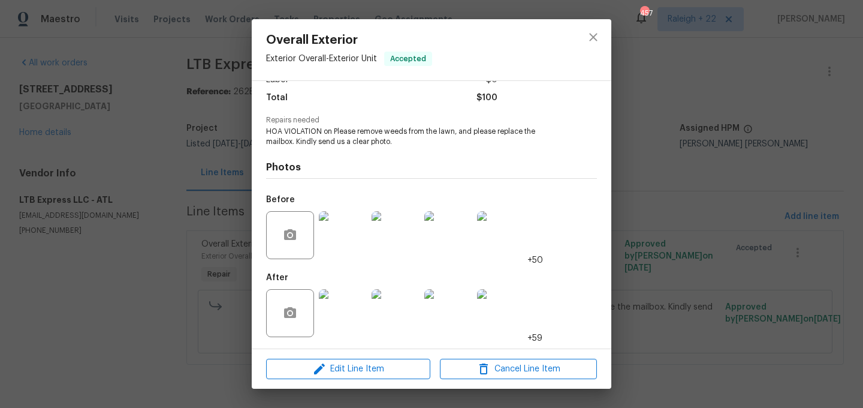
click at [345, 314] on img at bounding box center [343, 313] width 48 height 48
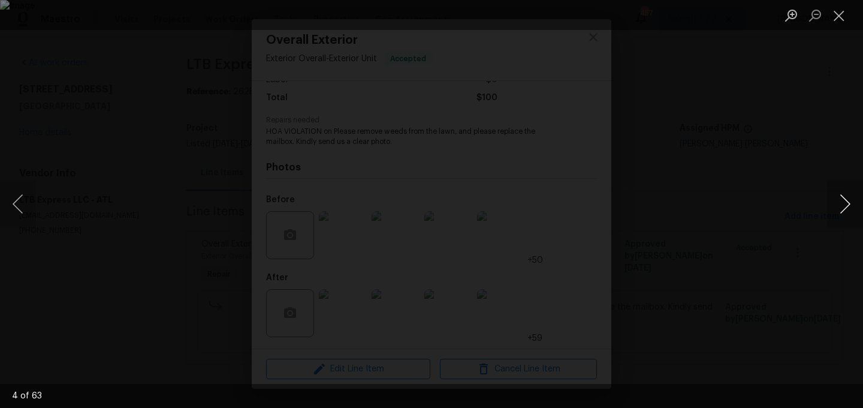
click at [852, 204] on button "Next image" at bounding box center [845, 204] width 36 height 48
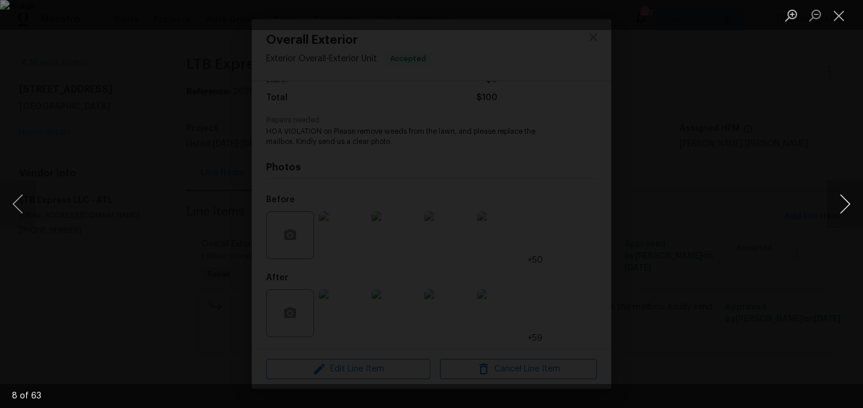
click at [852, 204] on button "Next image" at bounding box center [845, 204] width 36 height 48
click at [843, 211] on button "Next image" at bounding box center [845, 204] width 36 height 48
click at [844, 212] on button "Next image" at bounding box center [845, 204] width 36 height 48
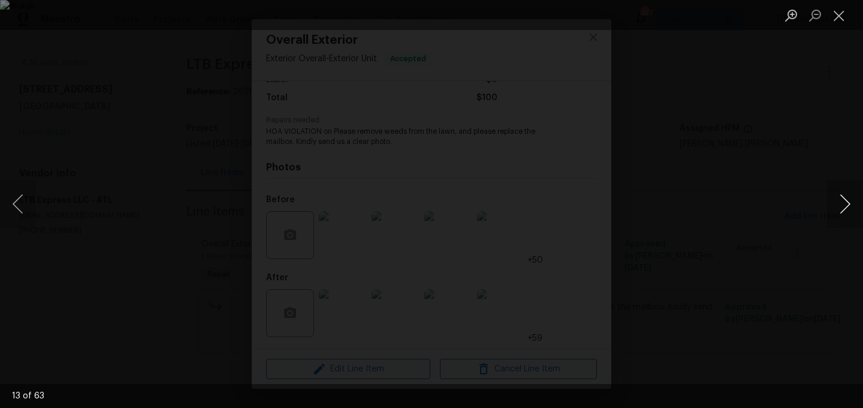
click at [844, 212] on button "Next image" at bounding box center [845, 204] width 36 height 48
click at [845, 212] on button "Next image" at bounding box center [845, 204] width 36 height 48
click at [845, 213] on button "Next image" at bounding box center [845, 204] width 36 height 48
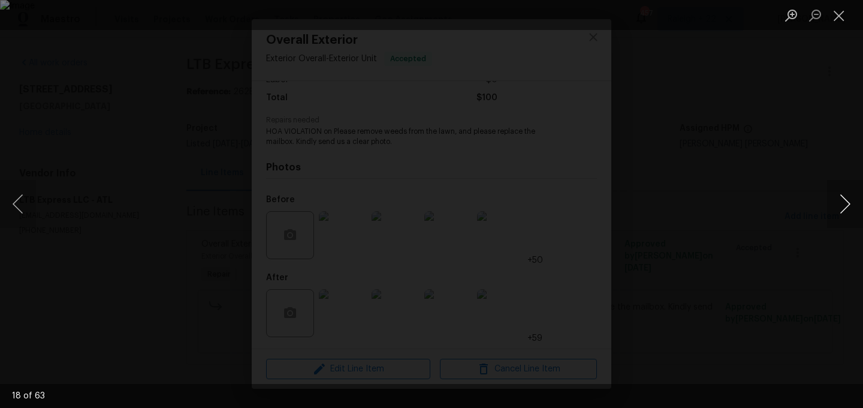
click at [845, 213] on button "Next image" at bounding box center [845, 204] width 36 height 48
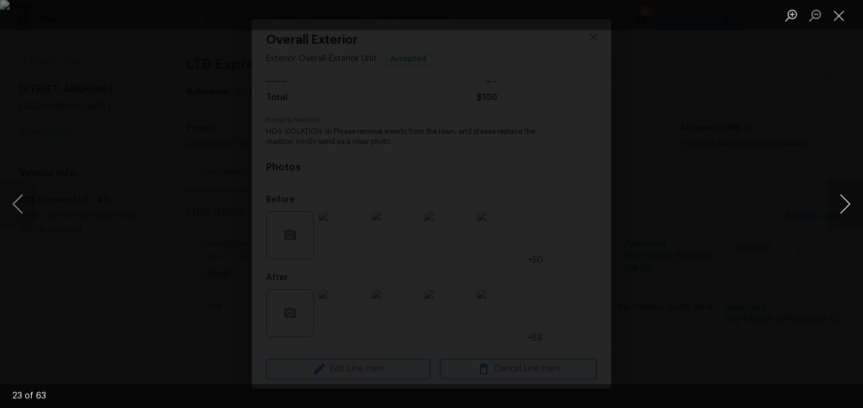
click at [845, 213] on button "Next image" at bounding box center [845, 204] width 36 height 48
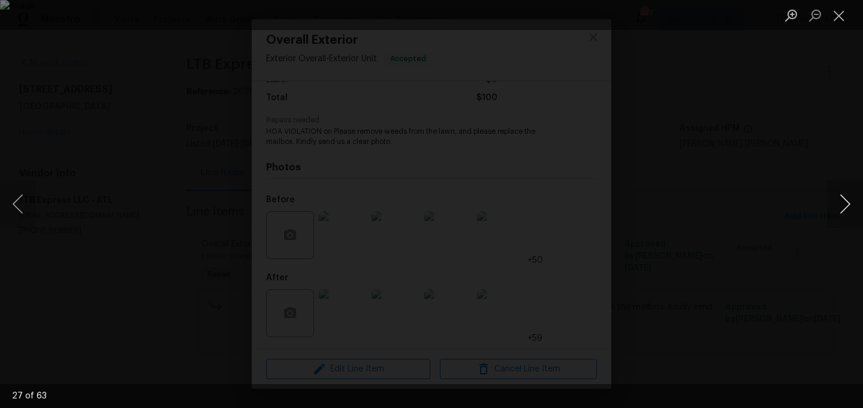
click at [845, 213] on button "Next image" at bounding box center [845, 204] width 36 height 48
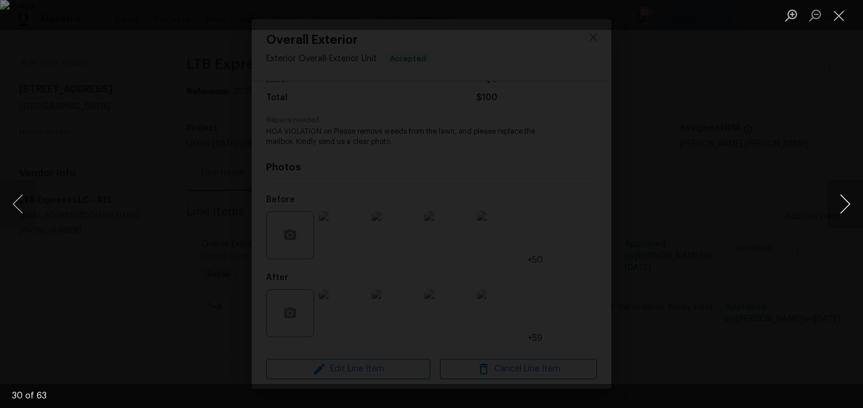
click at [845, 213] on button "Next image" at bounding box center [845, 204] width 36 height 48
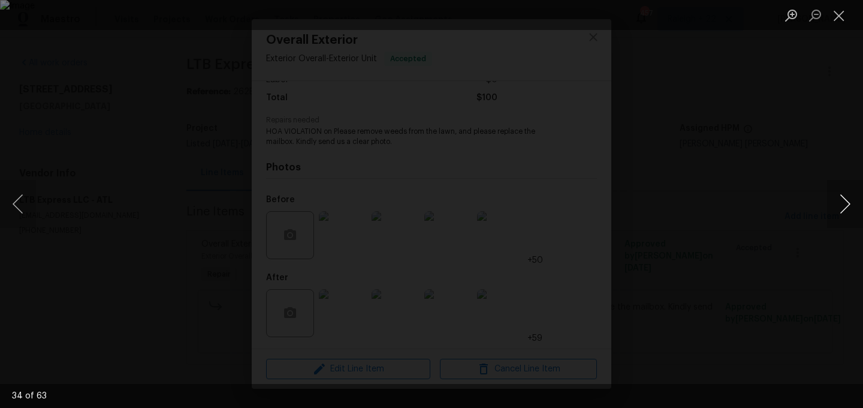
click at [845, 213] on button "Next image" at bounding box center [845, 204] width 36 height 48
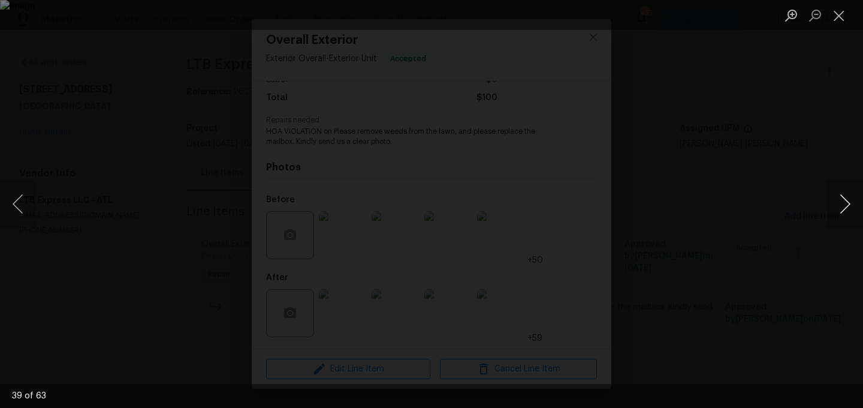
click at [845, 213] on button "Next image" at bounding box center [845, 204] width 36 height 48
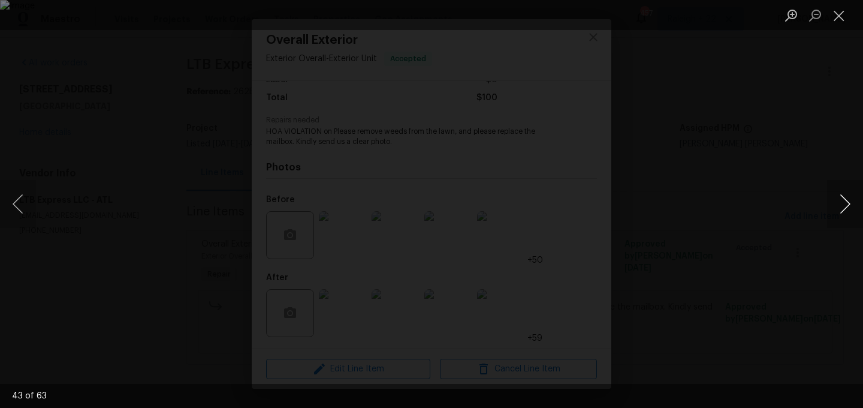
click at [845, 213] on button "Next image" at bounding box center [845, 204] width 36 height 48
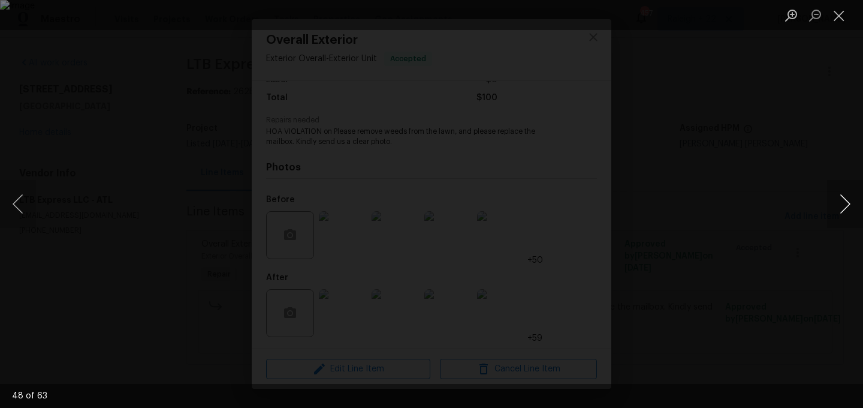
click at [845, 213] on button "Next image" at bounding box center [845, 204] width 36 height 48
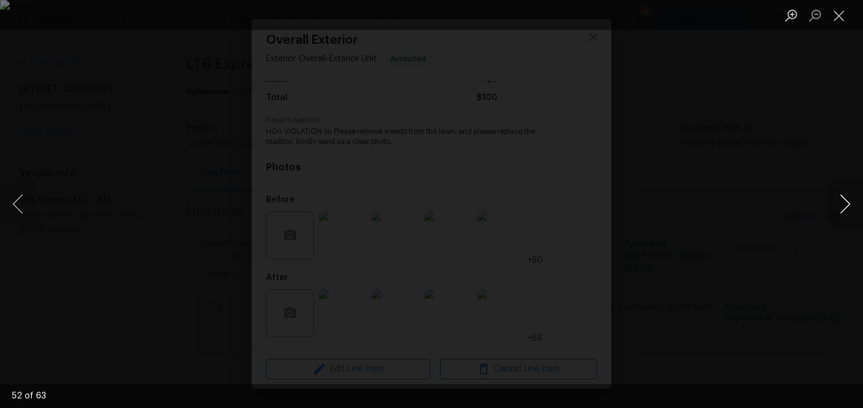
click at [845, 213] on button "Next image" at bounding box center [845, 204] width 36 height 48
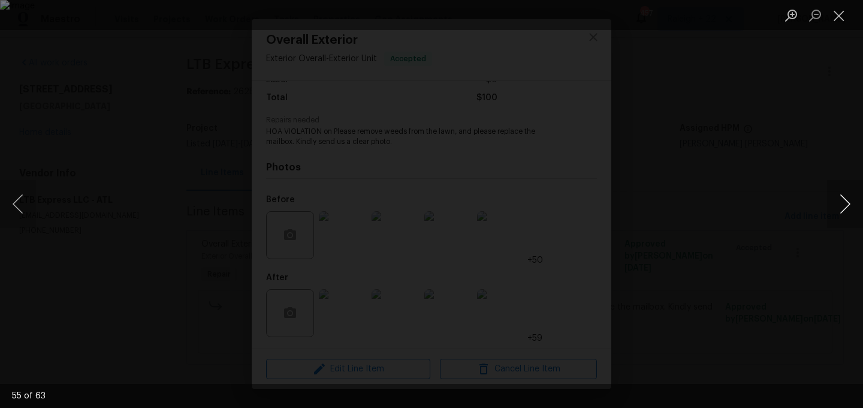
click at [845, 213] on button "Next image" at bounding box center [845, 204] width 36 height 48
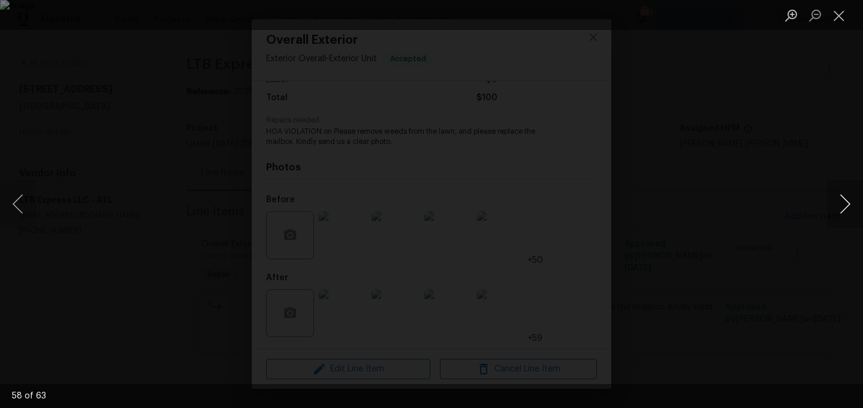
click at [845, 213] on button "Next image" at bounding box center [845, 204] width 36 height 48
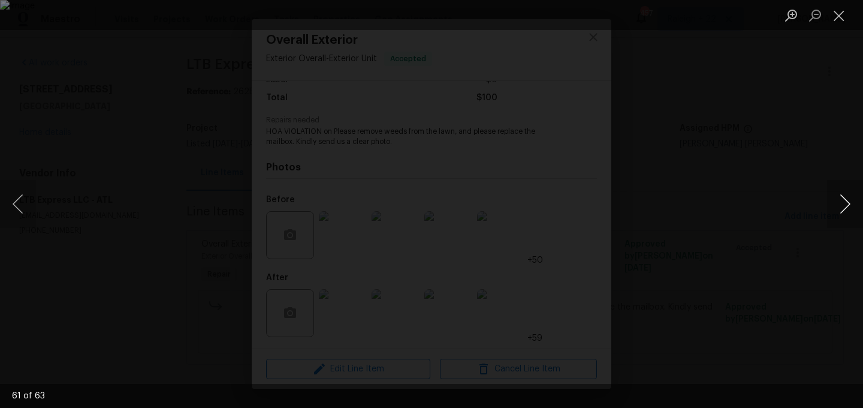
click at [845, 213] on button "Next image" at bounding box center [845, 204] width 36 height 48
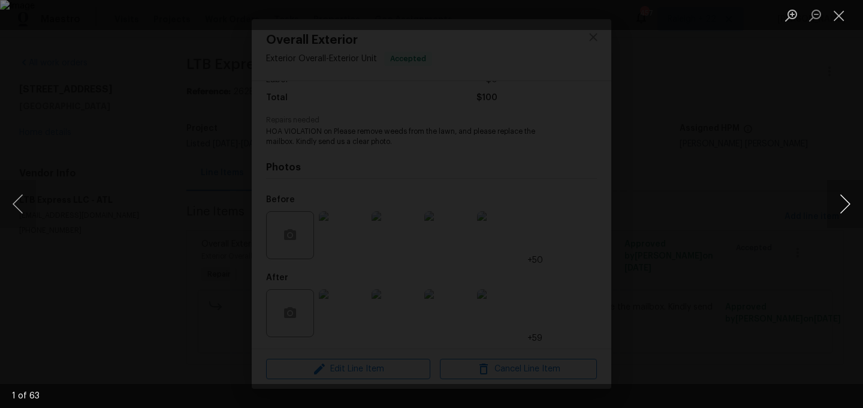
click at [845, 213] on button "Next image" at bounding box center [845, 204] width 36 height 48
click at [833, 11] on button "Close lightbox" at bounding box center [839, 15] width 24 height 21
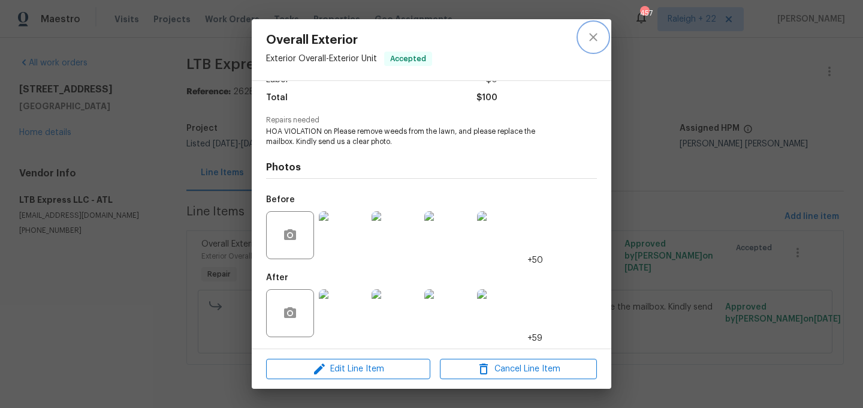
click at [589, 35] on icon "close" at bounding box center [593, 37] width 14 height 14
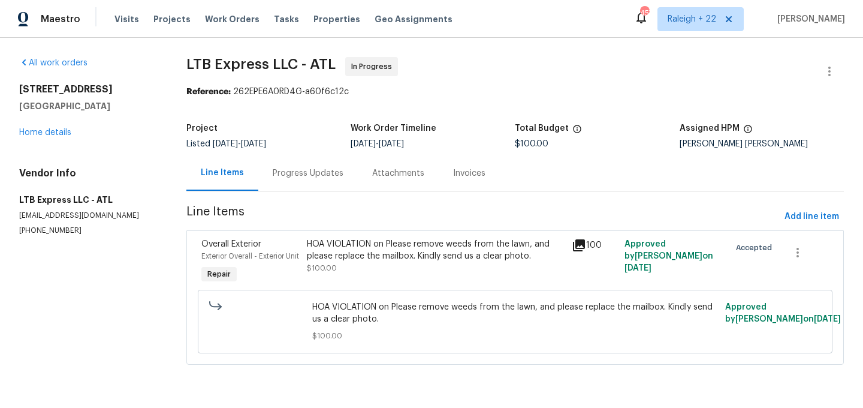
scroll to position [3, 0]
click at [435, 251] on div "HOA VIOLATION on Please remove weeds from the lawn, and please replace the mail…" at bounding box center [435, 250] width 257 height 24
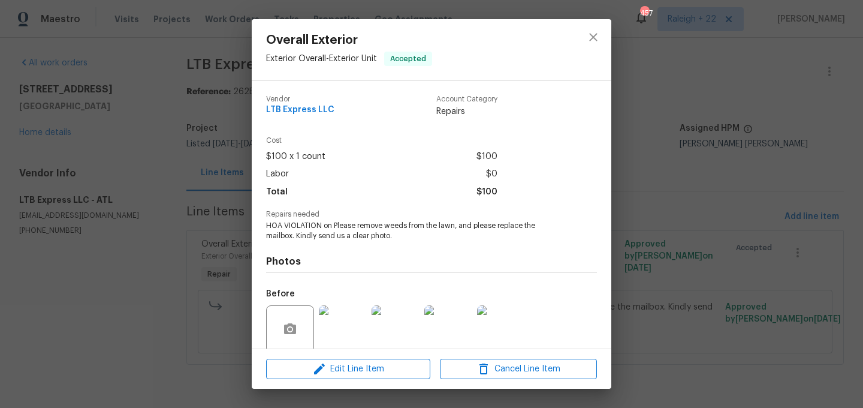
scroll to position [94, 0]
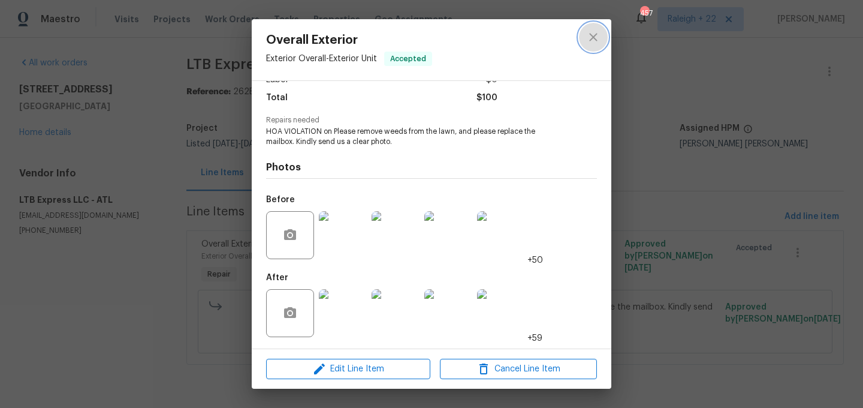
click at [587, 38] on icon "close" at bounding box center [593, 37] width 14 height 14
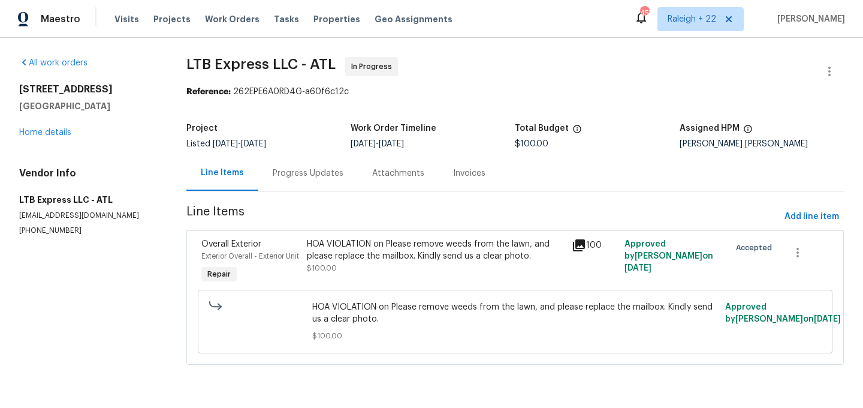
click at [315, 167] on div "Progress Updates" at bounding box center [308, 173] width 71 height 12
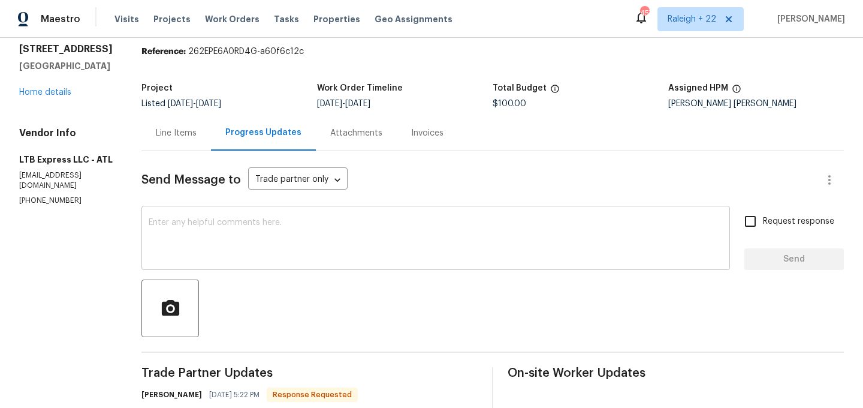
scroll to position [168, 0]
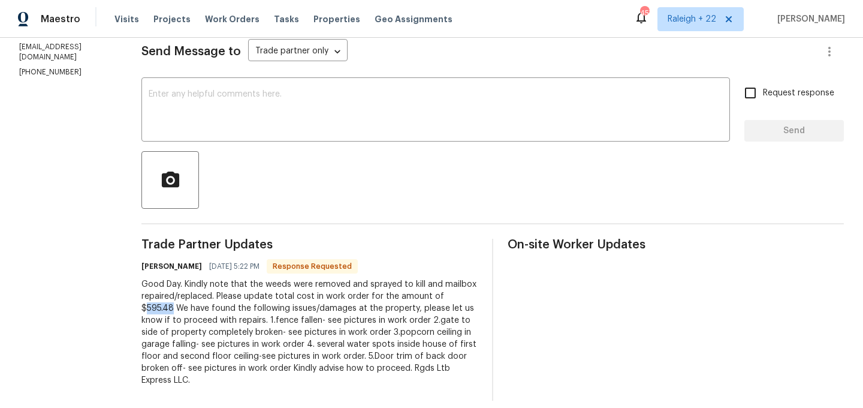
drag, startPoint x: 432, startPoint y: 296, endPoint x: 463, endPoint y: 296, distance: 31.2
click at [463, 296] on div "Good Day. Kindly note that the weeds were removed and sprayed to kill and mailb…" at bounding box center [309, 332] width 336 height 108
click at [426, 308] on div "Good Day. Kindly note that the weeds were removed and sprayed to kill and mailb…" at bounding box center [309, 332] width 336 height 108
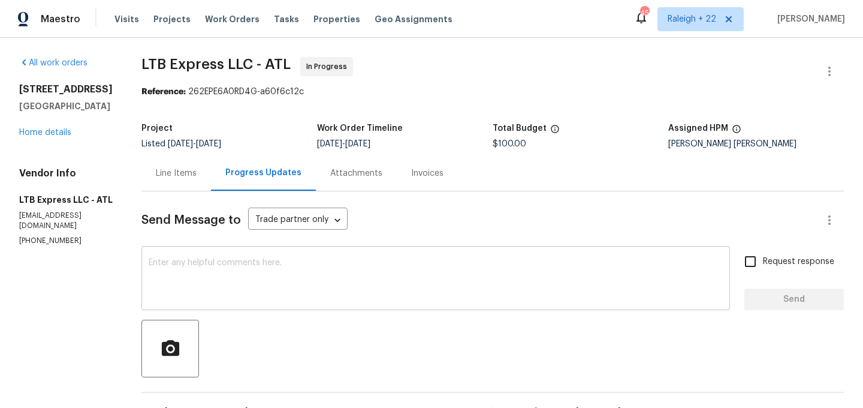
click at [324, 252] on div "x ​" at bounding box center [435, 279] width 589 height 61
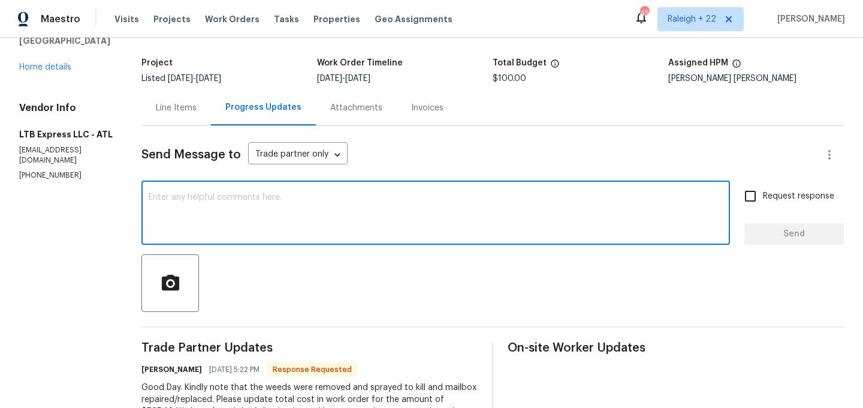
scroll to position [55, 0]
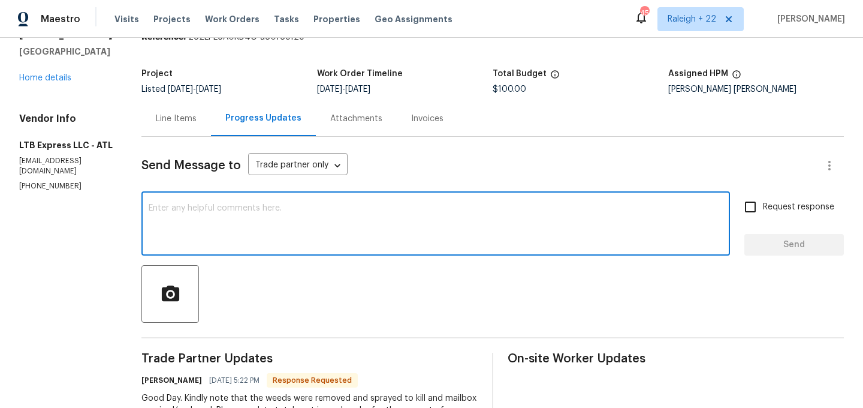
click at [317, 230] on textarea at bounding box center [436, 225] width 574 height 42
type textarea "t"
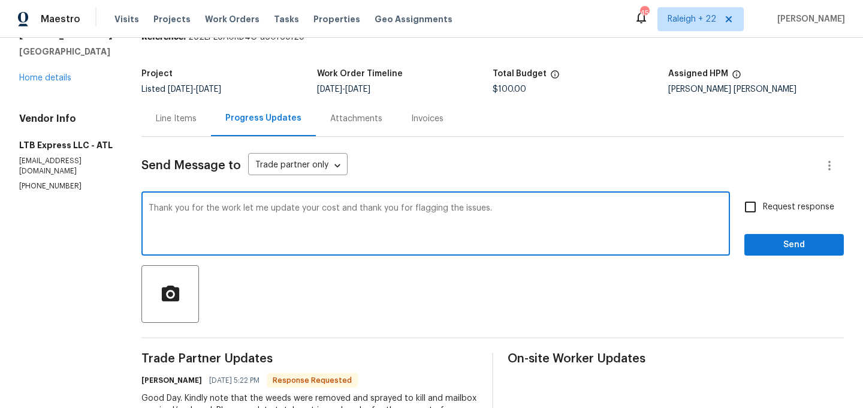
type textarea "Thank you for the work let me update your cost and thank you for flagging the i…"
click at [749, 208] on input "Request response" at bounding box center [750, 206] width 25 height 25
checkbox input "true"
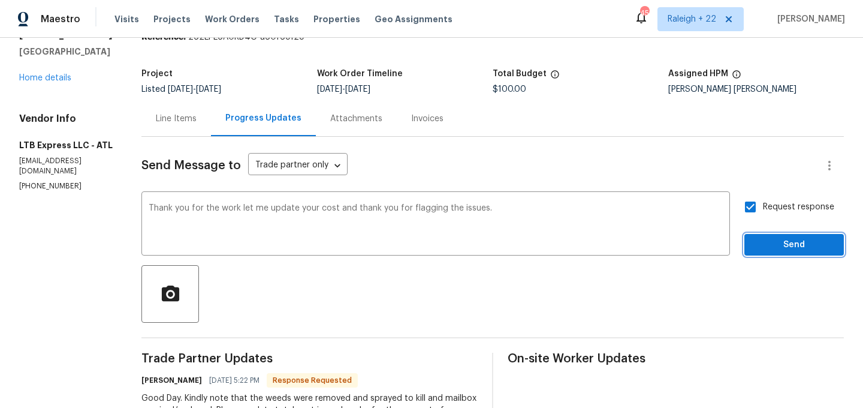
click at [752, 242] on button "Send" at bounding box center [795, 245] width 100 height 22
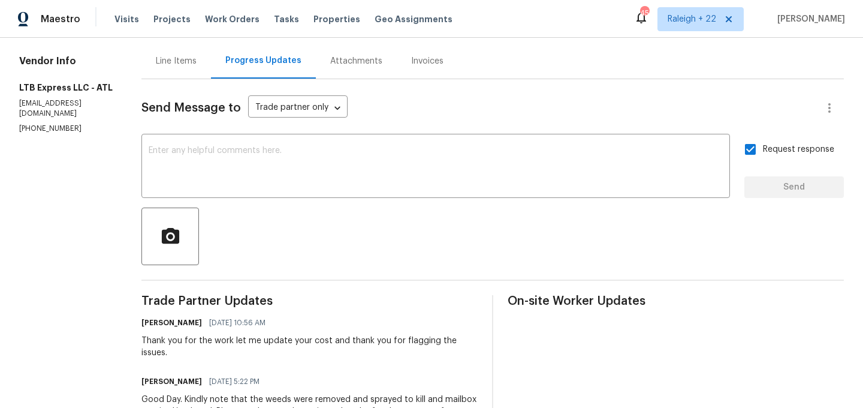
scroll to position [113, 0]
click at [755, 158] on input "Request response" at bounding box center [750, 148] width 25 height 25
checkbox input "false"
click at [670, 240] on div at bounding box center [492, 236] width 703 height 58
click at [329, 179] on textarea at bounding box center [436, 167] width 574 height 42
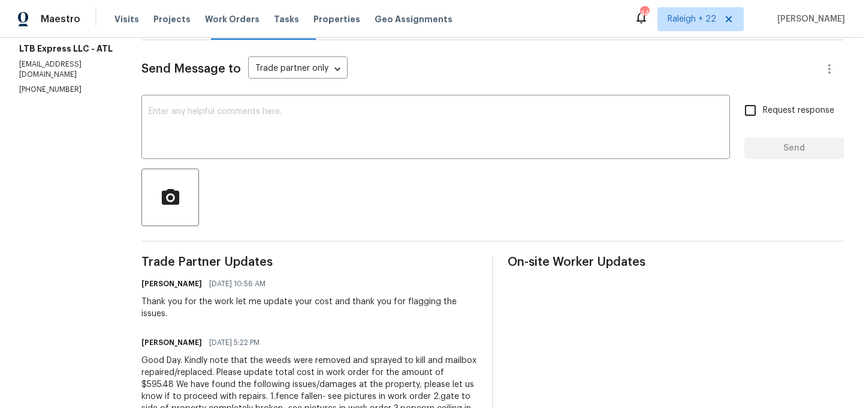
scroll to position [0, 0]
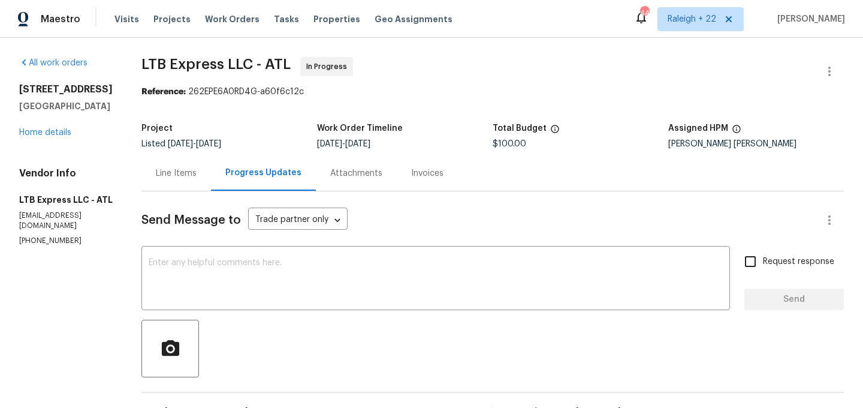
click at [161, 170] on div "Line Items" at bounding box center [176, 173] width 41 height 12
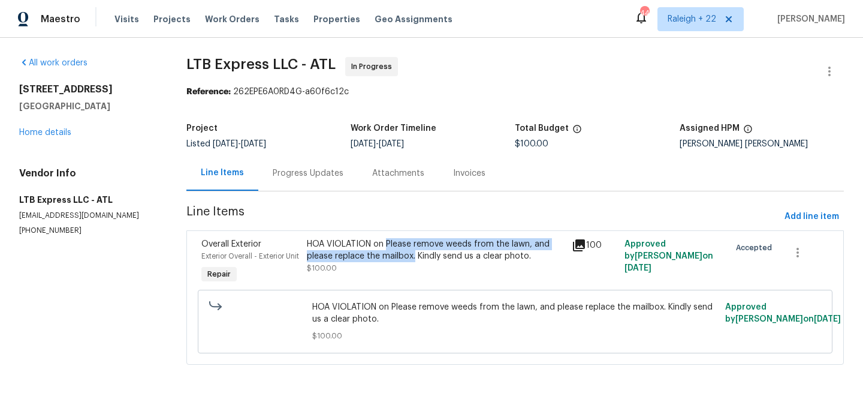
drag, startPoint x: 387, startPoint y: 243, endPoint x: 414, endPoint y: 257, distance: 30.8
click at [414, 257] on div "HOA VIOLATION on Please remove weeds from the lawn, and please replace the mail…" at bounding box center [435, 250] width 257 height 24
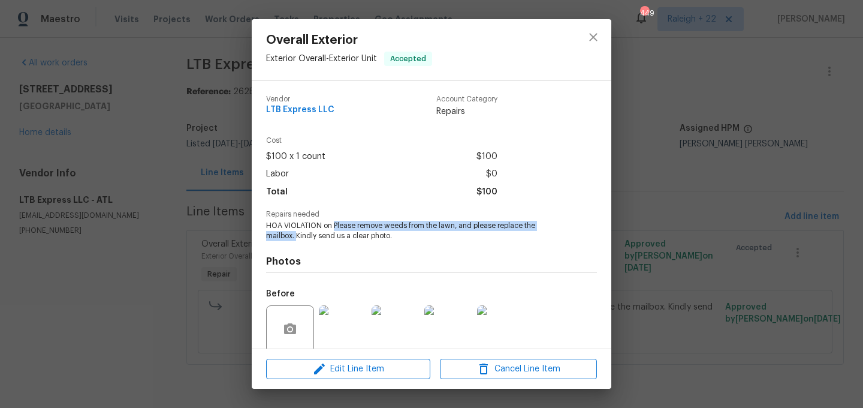
drag, startPoint x: 335, startPoint y: 224, endPoint x: 300, endPoint y: 235, distance: 36.4
click at [297, 235] on span "HOA VIOLATION on Please remove weeds from the lawn, and please replace the mail…" at bounding box center [415, 231] width 298 height 20
copy span "Please remove weeds from the lawn, and please replace the mailbox."
click at [124, 307] on div "Overall Exterior Exterior Overall - Exterior Unit Accepted Vendor LTB Express L…" at bounding box center [431, 204] width 863 height 408
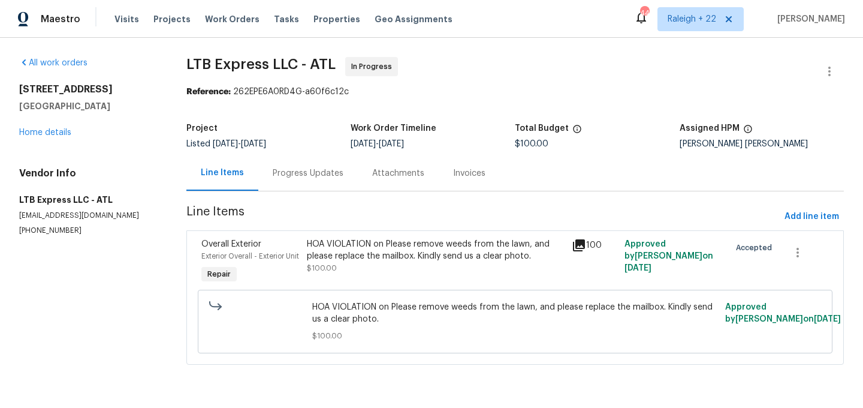
click at [318, 174] on div "Progress Updates" at bounding box center [308, 173] width 71 height 12
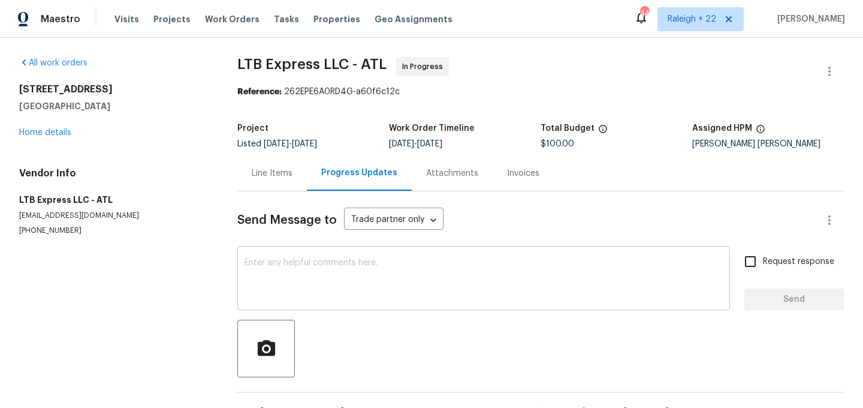
scroll to position [215, 0]
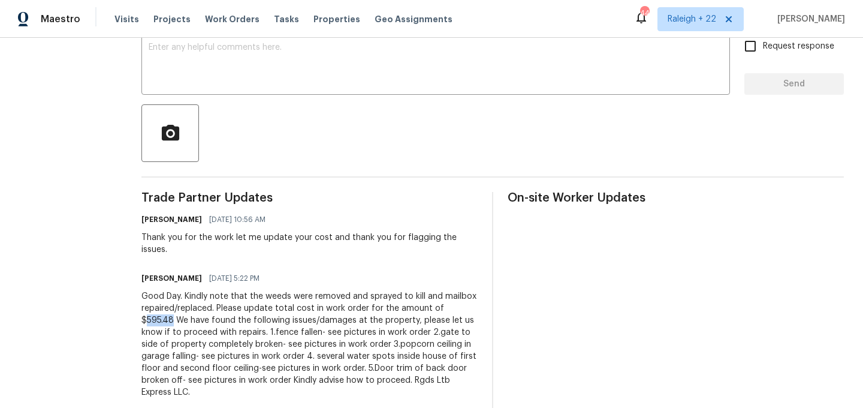
drag, startPoint x: 431, startPoint y: 295, endPoint x: 465, endPoint y: 294, distance: 34.2
click at [466, 295] on div "Good Day. Kindly note that the weeds were removed and sprayed to kill and mailb…" at bounding box center [309, 344] width 336 height 108
copy div "595.48"
